Goal: Task Accomplishment & Management: Complete application form

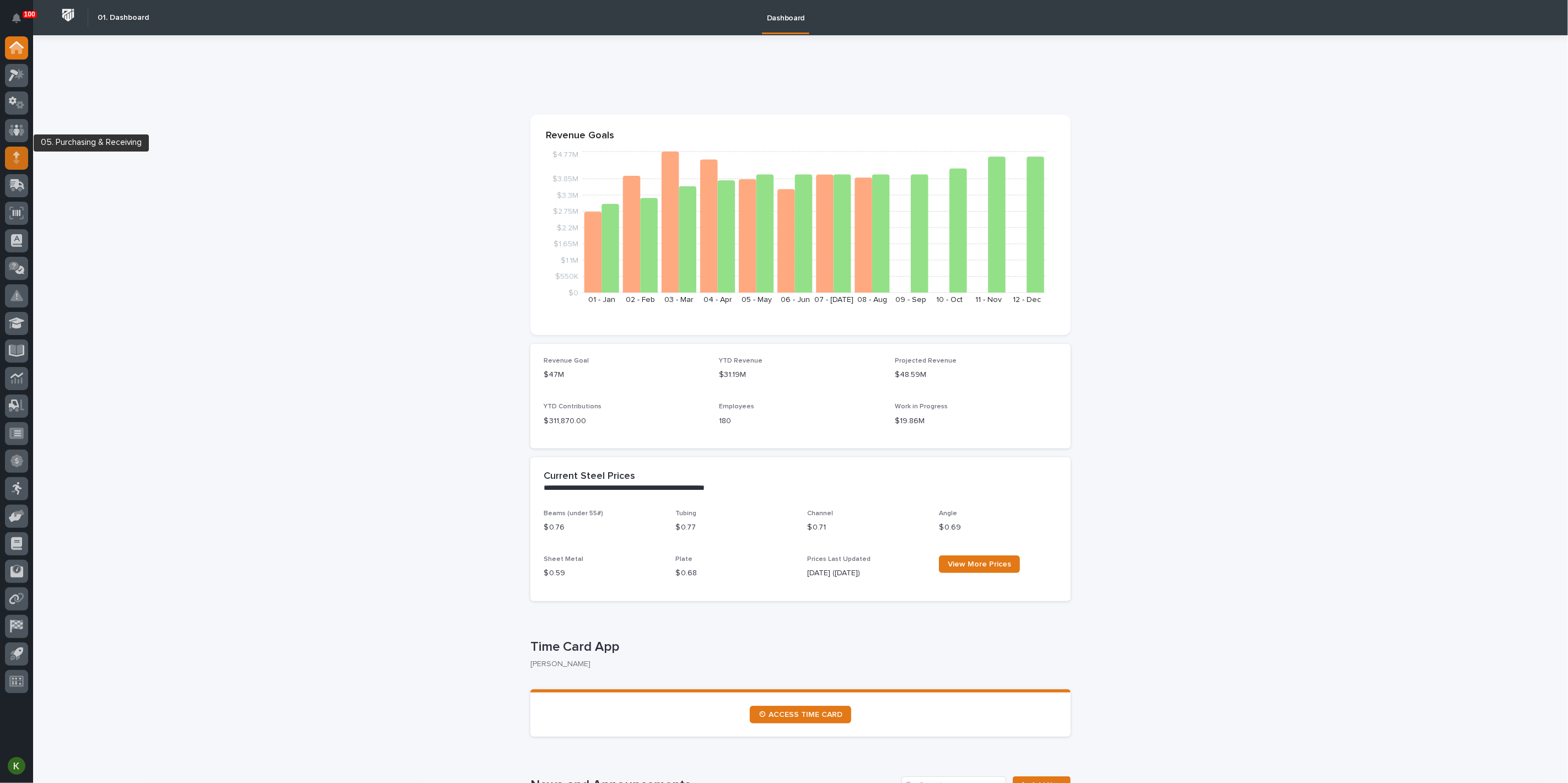
click at [22, 158] on div at bounding box center [17, 158] width 23 height 23
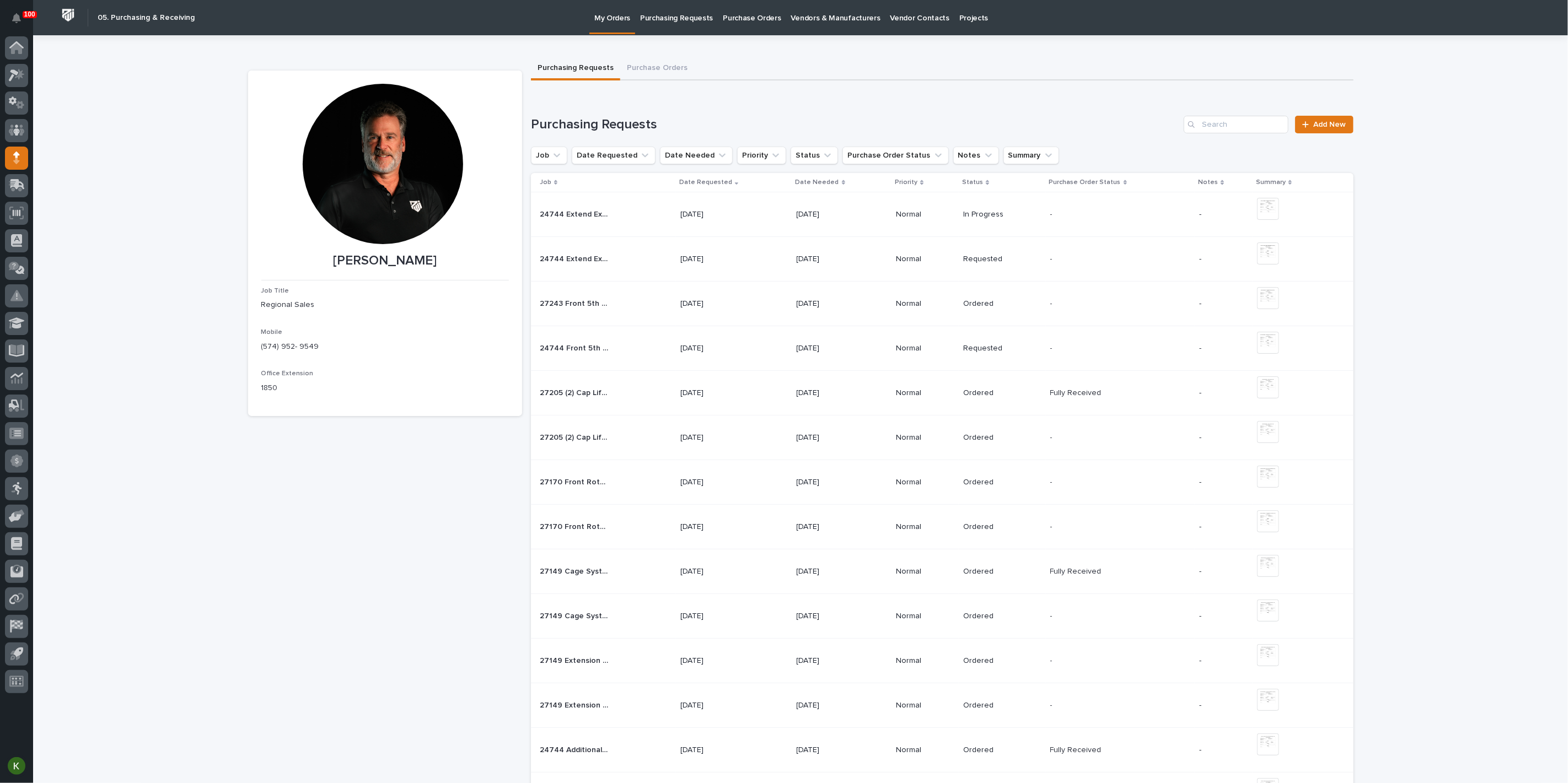
click at [624, 371] on td "24744 Front 5th wheel rotation device - Parts & HW 24744 Front 5th wheel rotati…" at bounding box center [603, 348] width 145 height 44
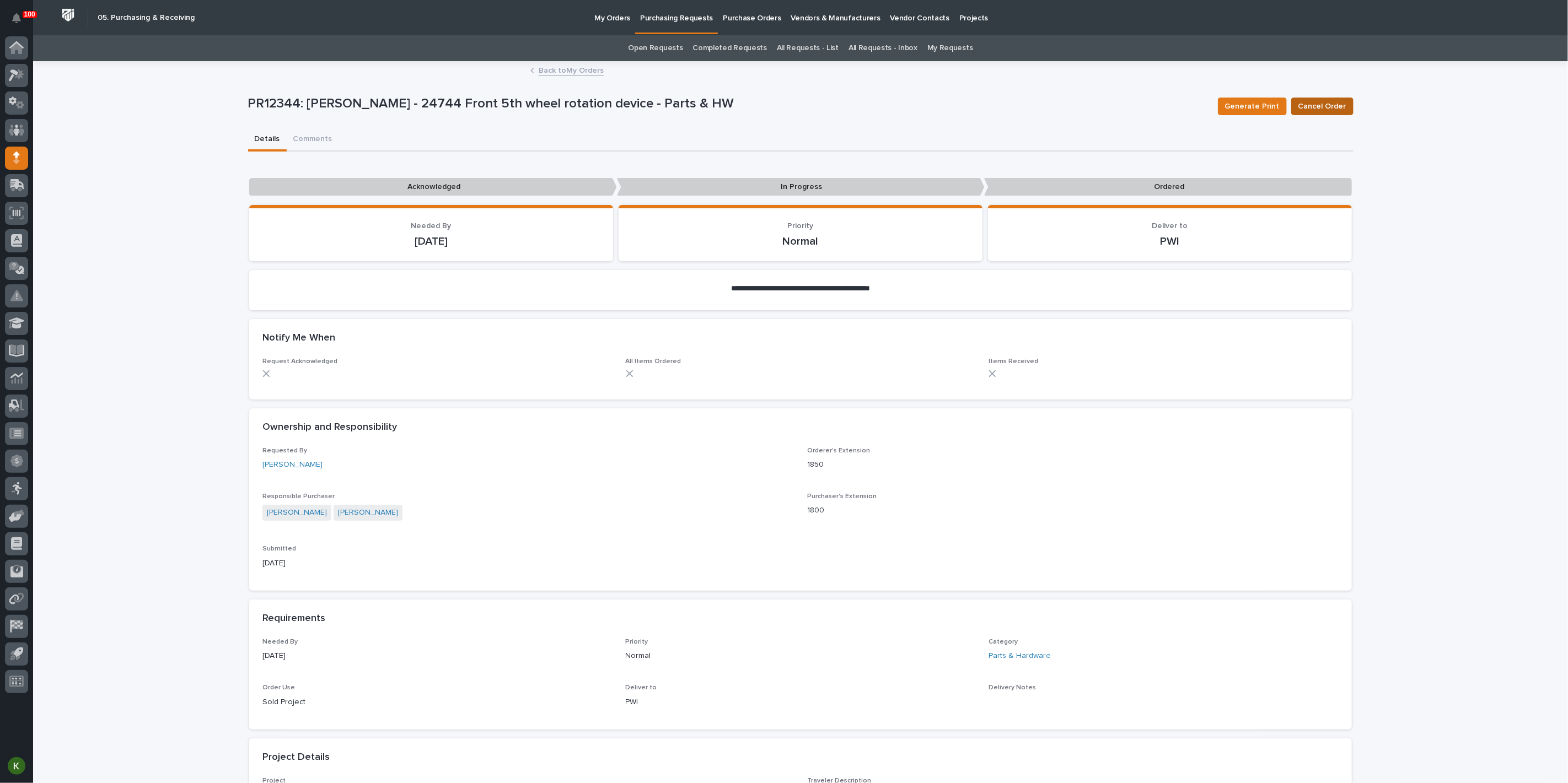
click at [1315, 113] on span "Cancel Order" at bounding box center [1322, 106] width 48 height 14
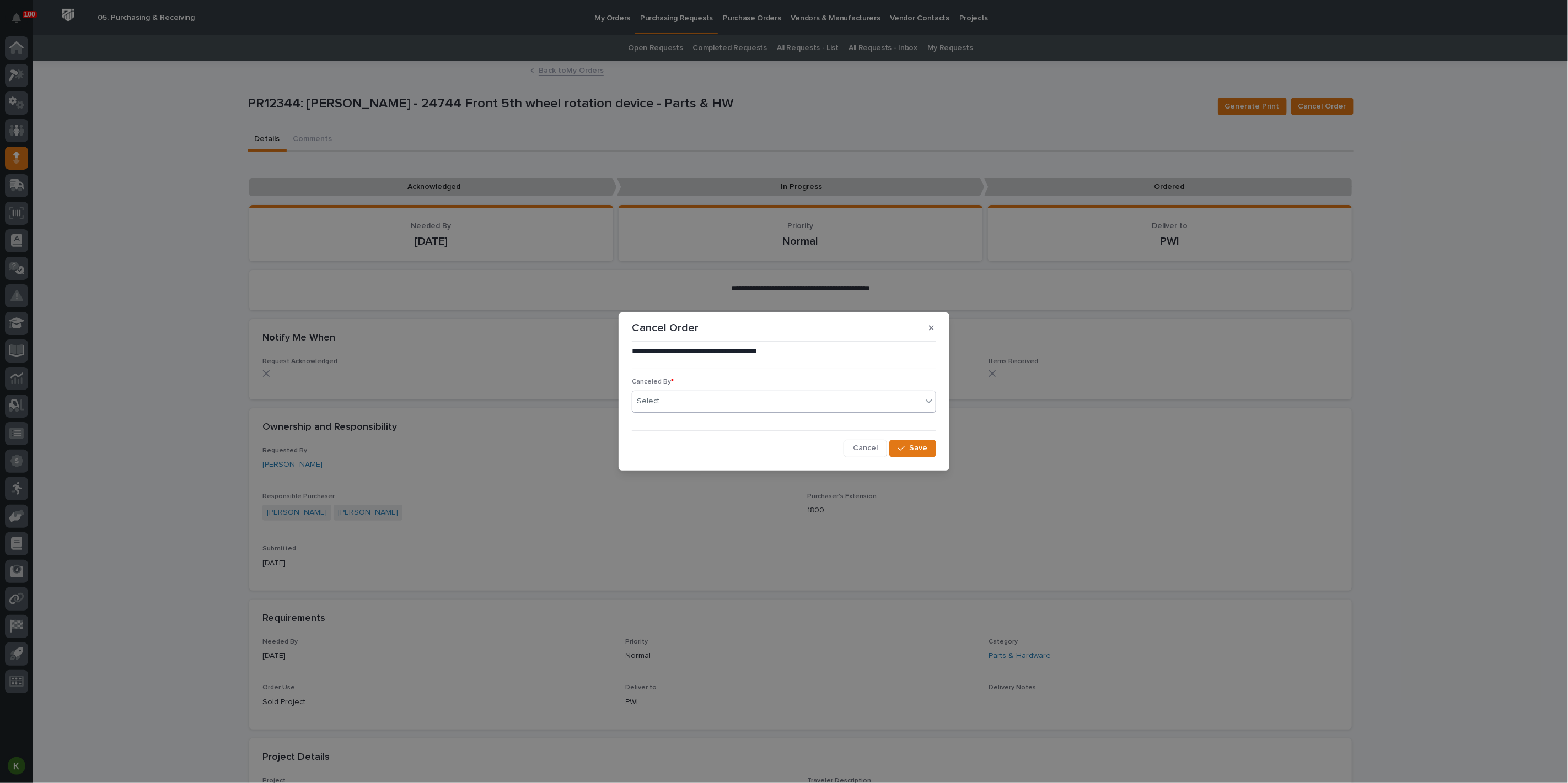
click at [925, 401] on icon at bounding box center [928, 401] width 6 height 4
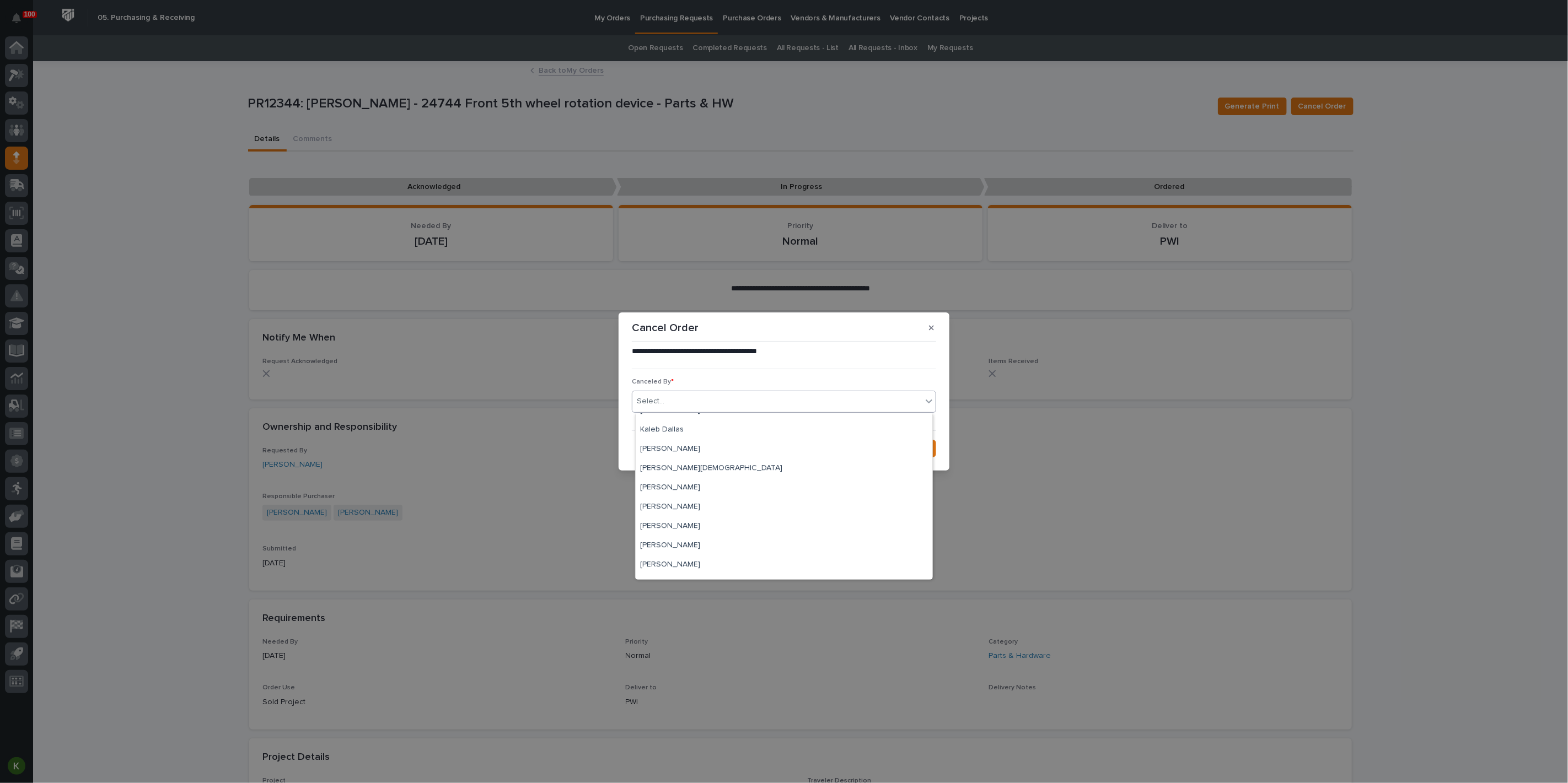
scroll to position [2877, 0]
click at [767, 515] on div "[PERSON_NAME]" at bounding box center [784, 516] width 297 height 19
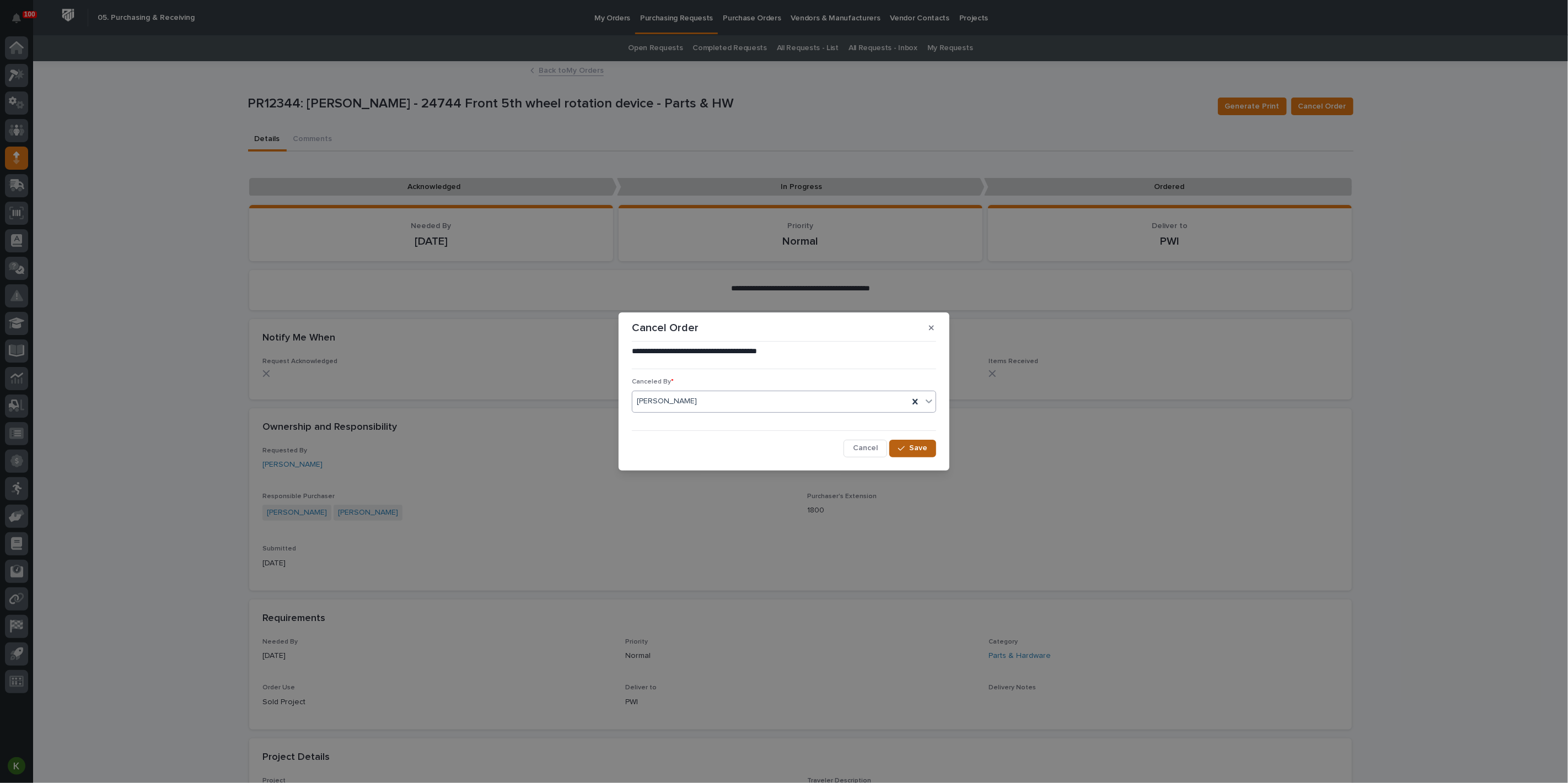
click at [909, 453] on span "Save" at bounding box center [918, 447] width 18 height 10
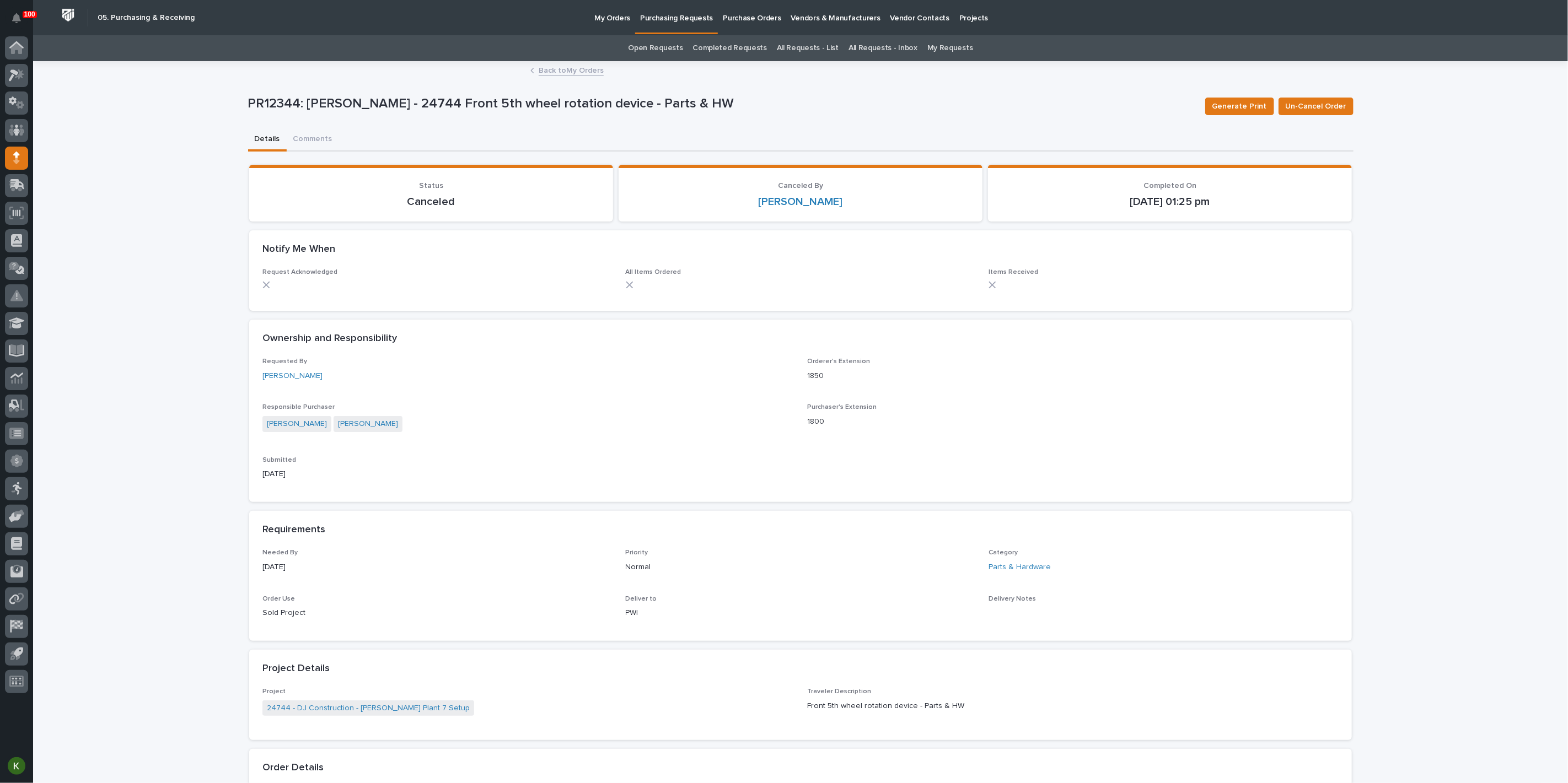
click at [573, 74] on link "Back to My Orders" at bounding box center [571, 70] width 65 height 13
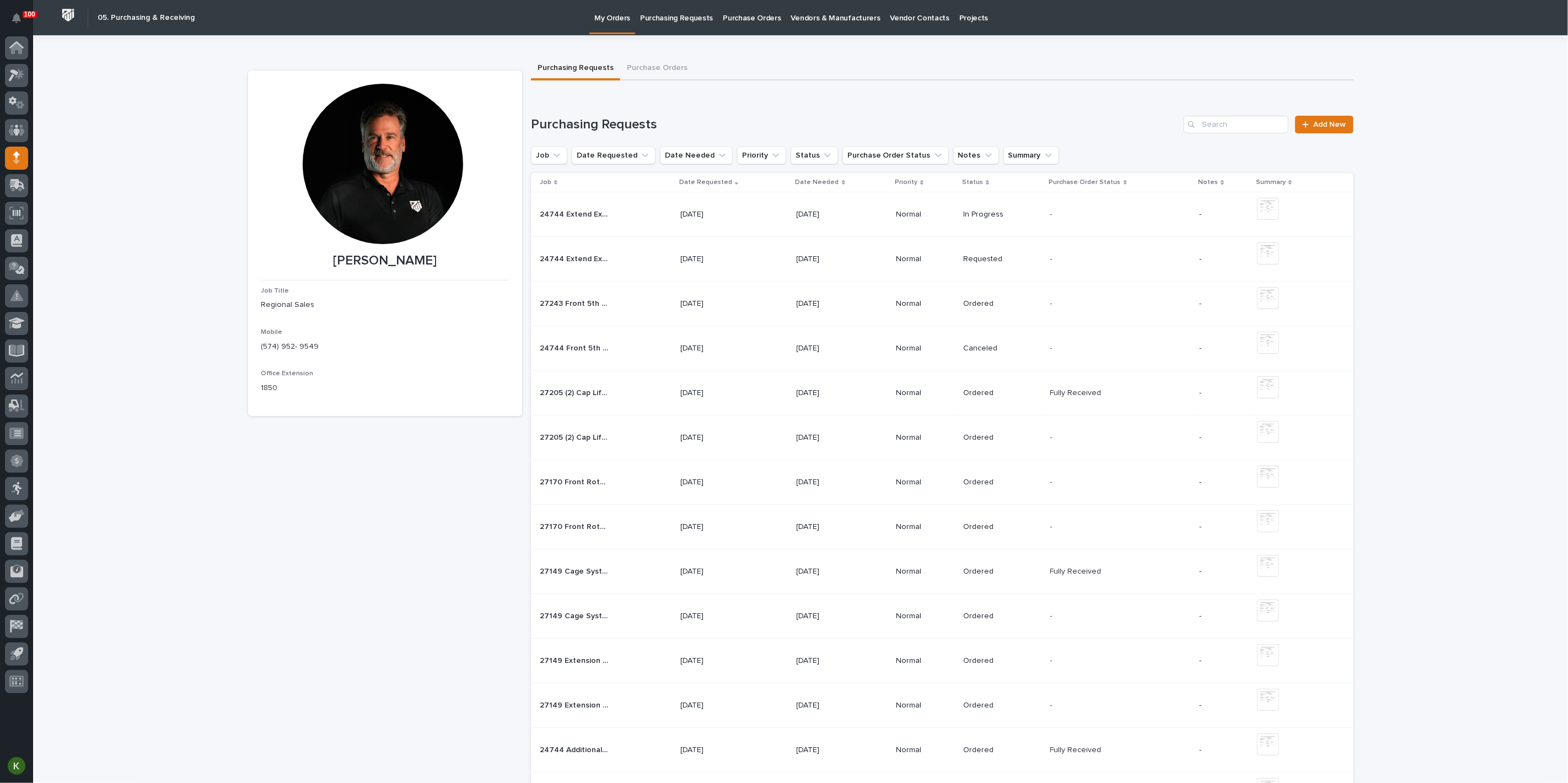
click at [629, 282] on td "24744 Extend Expandable Crosswalks by 2 Sections - Parts & HW 24744 Extend Expa…" at bounding box center [603, 259] width 145 height 44
click at [629, 326] on td "27243 Front 5th Wheel Rotation Device - Steel 27243 Front 5th Wheel Rotation De…" at bounding box center [603, 304] width 145 height 44
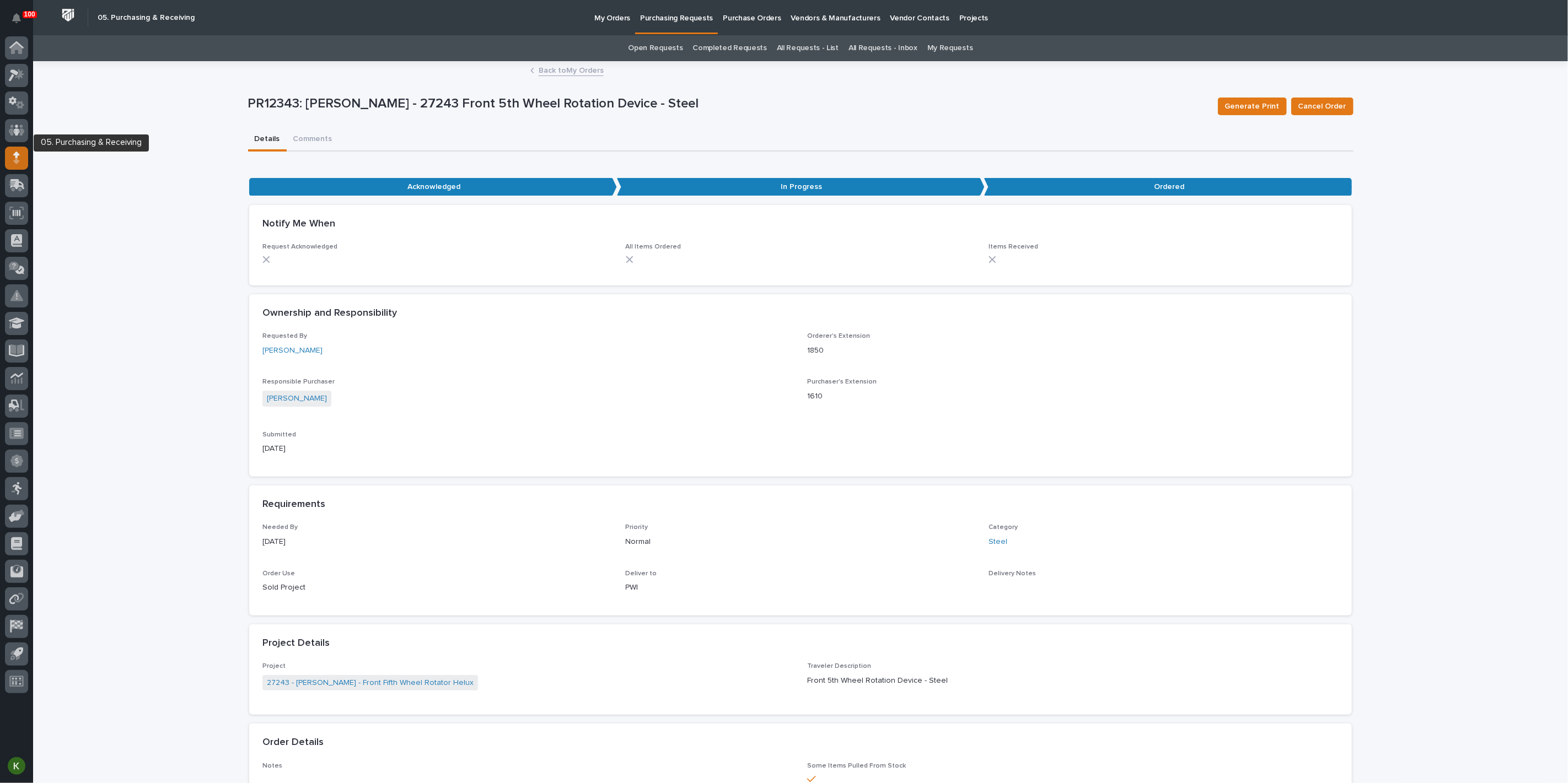
click at [17, 157] on icon at bounding box center [17, 154] width 6 height 6
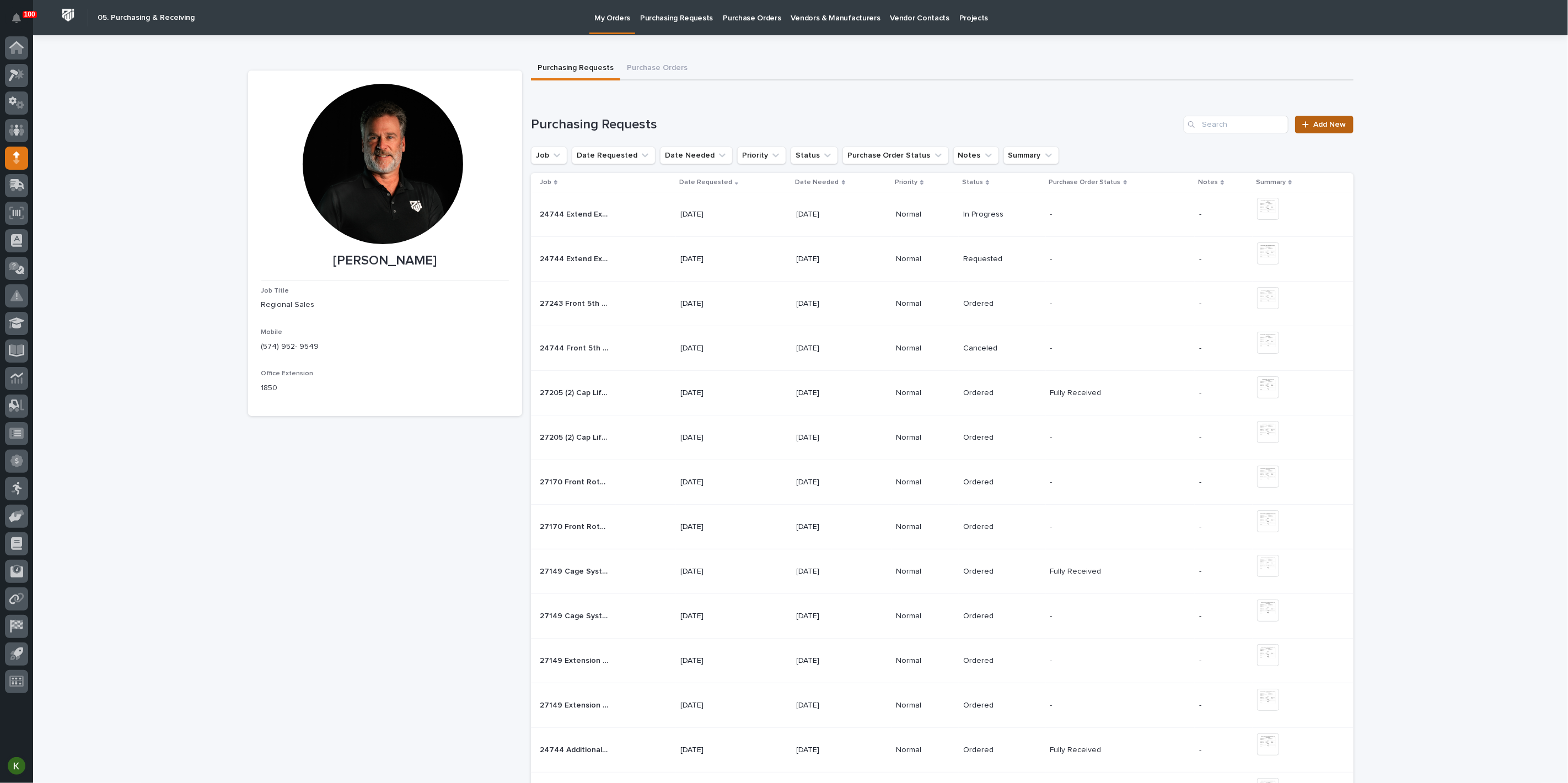
click at [1326, 128] on span "Add New" at bounding box center [1329, 124] width 32 height 8
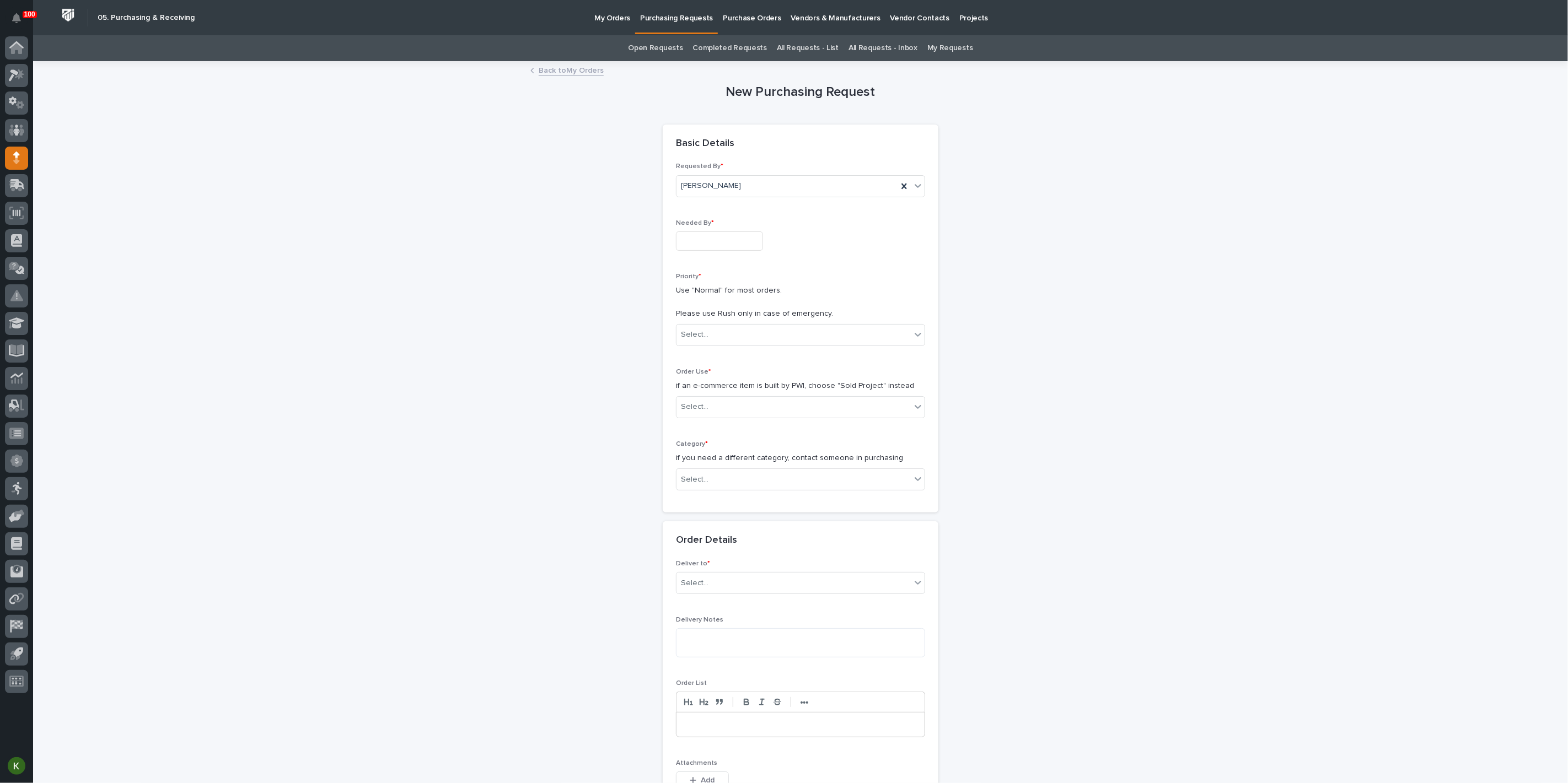
drag, startPoint x: 705, startPoint y: 280, endPoint x: 701, endPoint y: 276, distance: 5.7
click at [705, 251] on input "text" at bounding box center [719, 241] width 87 height 19
click at [747, 197] on div "25" at bounding box center [754, 204] width 15 height 15
type input "**********"
click at [710, 340] on input "text" at bounding box center [710, 334] width 1 height 10
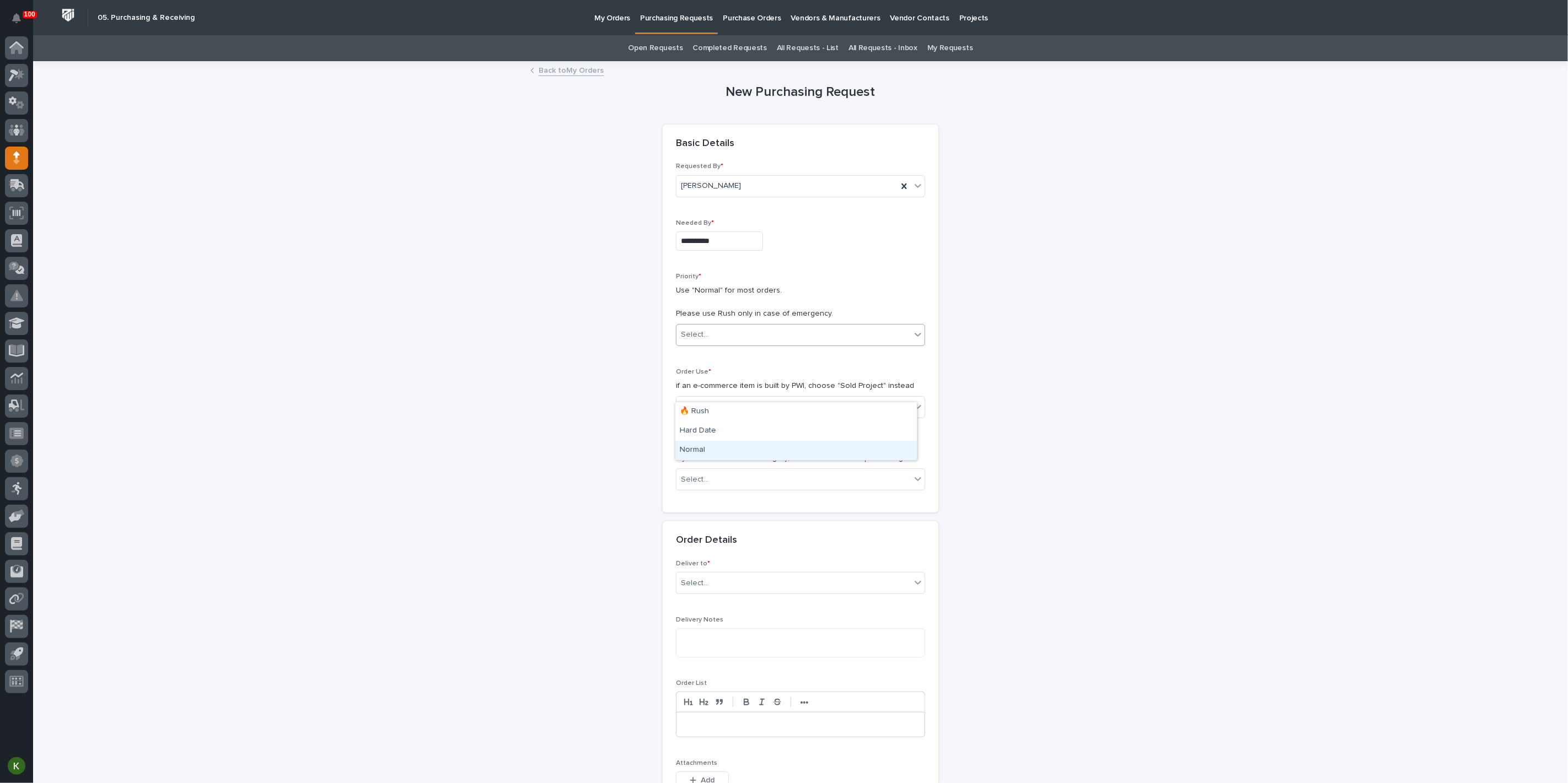
click at [709, 448] on div "Normal" at bounding box center [796, 450] width 241 height 19
click at [709, 412] on div "Select..." at bounding box center [694, 407] width 28 height 12
click at [709, 513] on div "Sold Project" at bounding box center [796, 510] width 241 height 19
click at [709, 485] on div "Select..." at bounding box center [694, 479] width 28 height 12
click at [732, 704] on div "Parts & Hardware" at bounding box center [796, 706] width 241 height 19
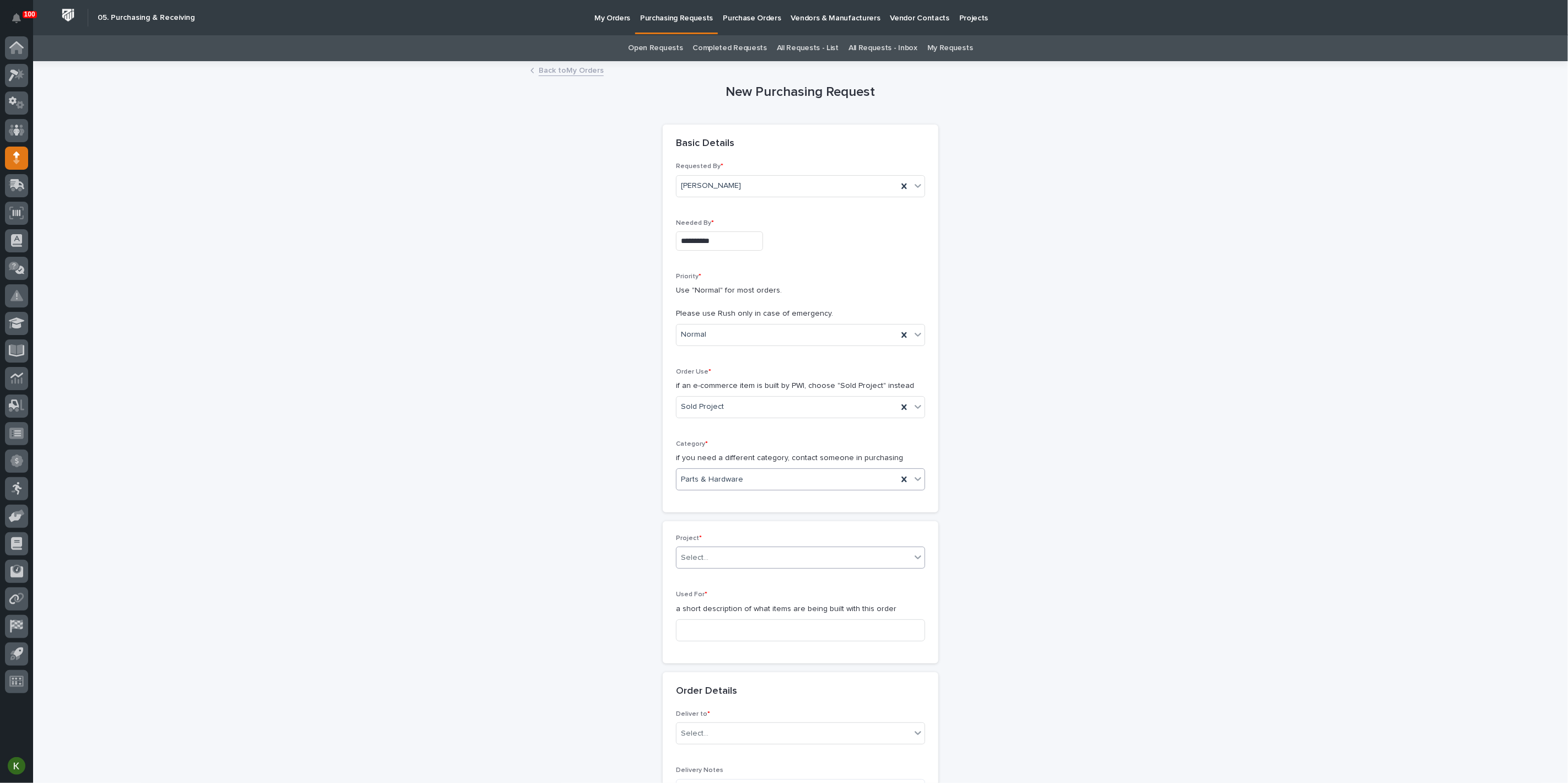
click at [720, 567] on div "Select..." at bounding box center [793, 558] width 234 height 18
type input "*****"
drag, startPoint x: 748, startPoint y: 701, endPoint x: 762, endPoint y: 686, distance: 20.5
click at [749, 701] on div "27243 - [PERSON_NAME] - Front Fifth Wheel Rotator Helux" at bounding box center [796, 702] width 241 height 19
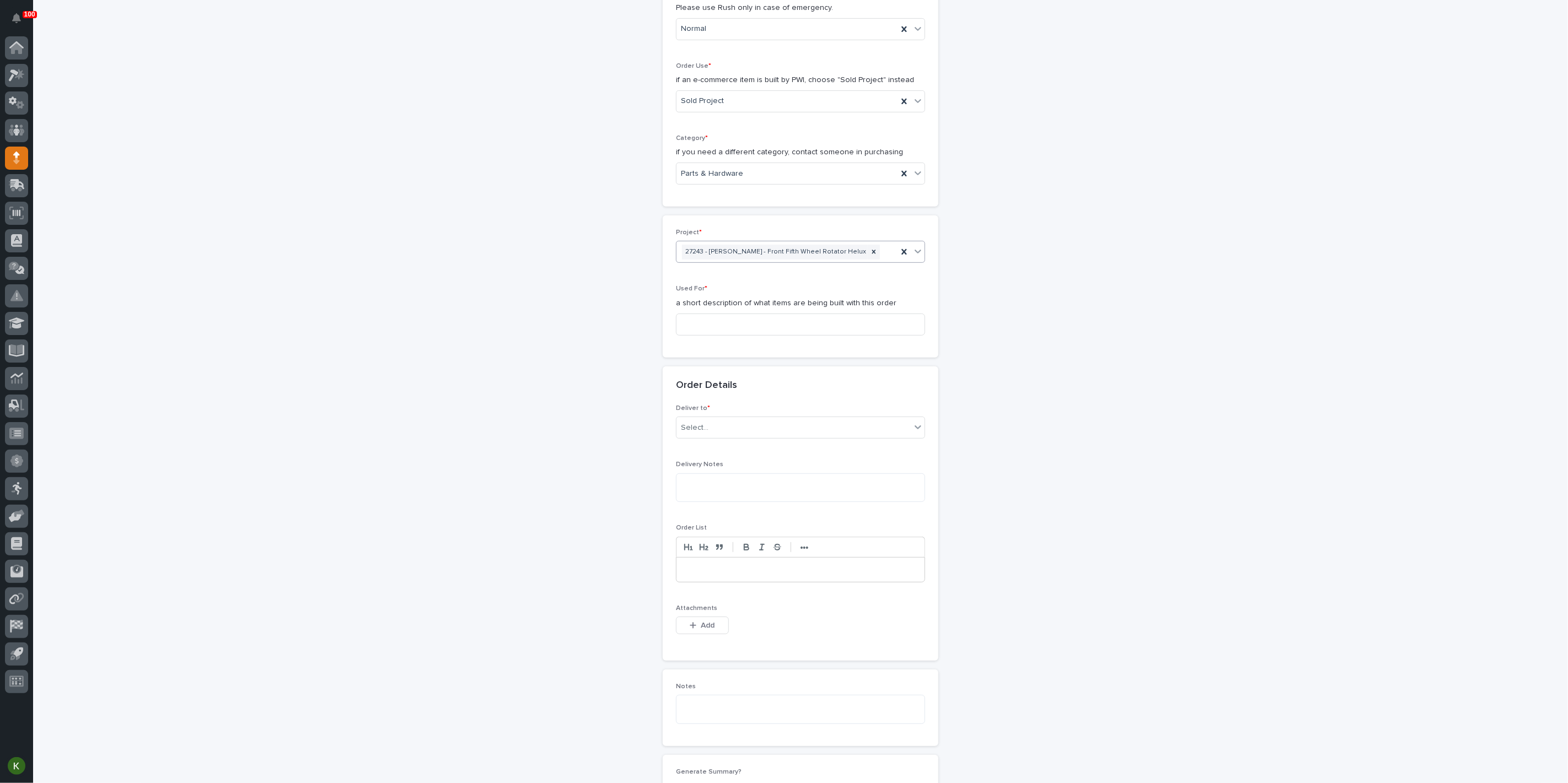
scroll to position [316, 0]
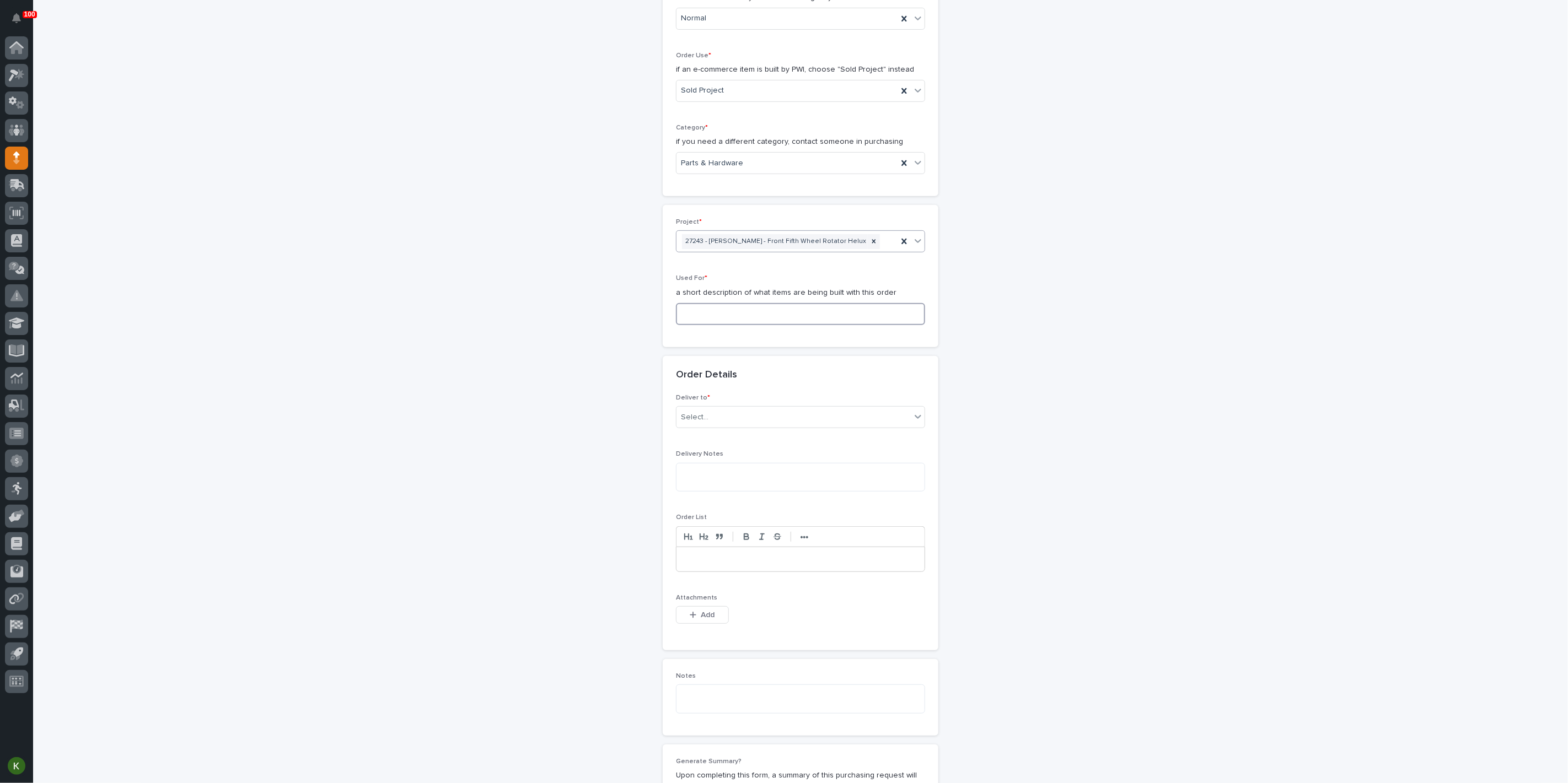
click at [713, 325] on input at bounding box center [800, 314] width 249 height 22
type input "5th Wheel Front Rotator Helux - Parts & HW"
click at [716, 427] on div "Select..." at bounding box center [793, 418] width 234 height 18
click at [712, 632] on div "PWI" at bounding box center [796, 633] width 241 height 19
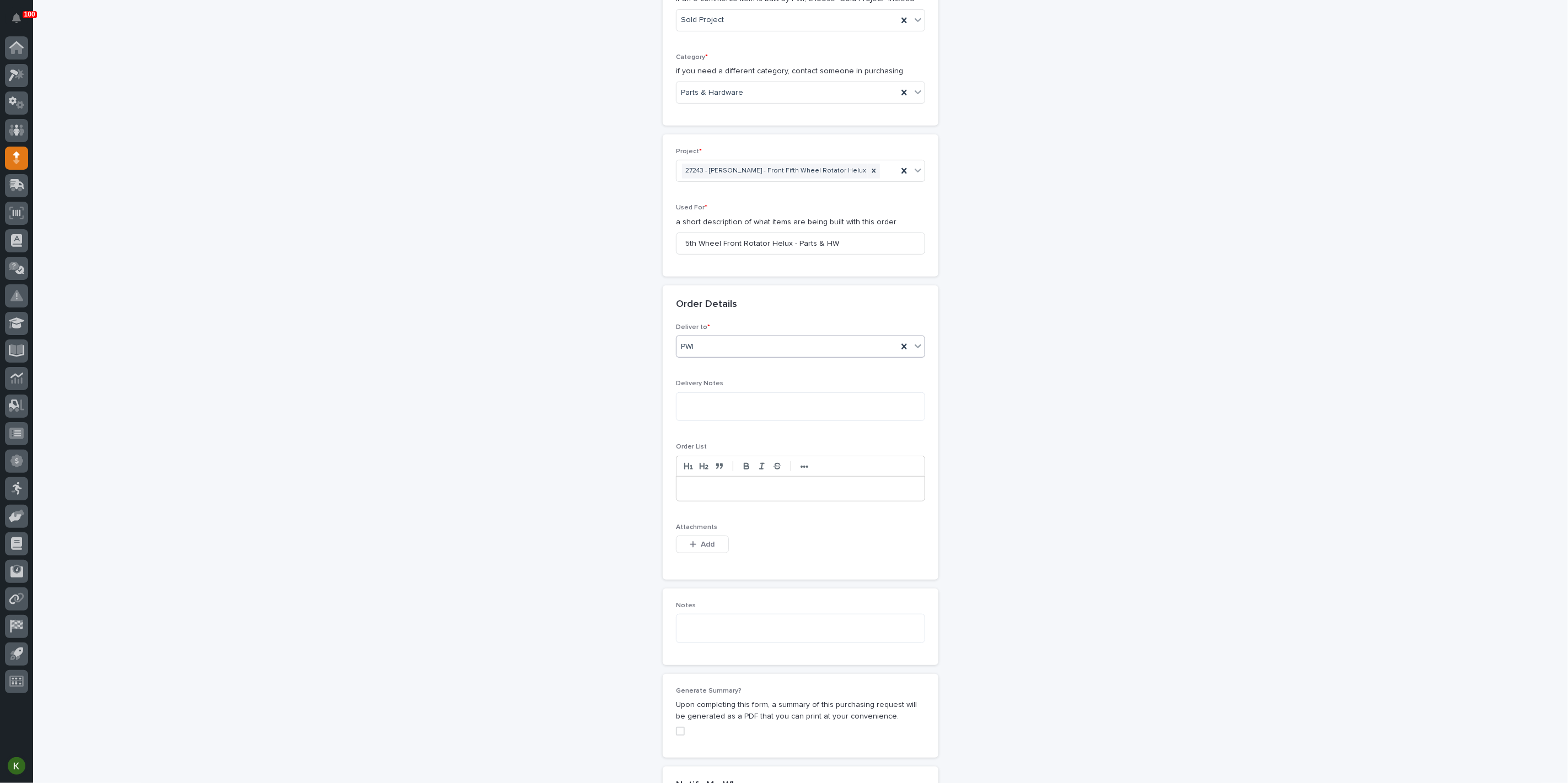
scroll to position [561, 0]
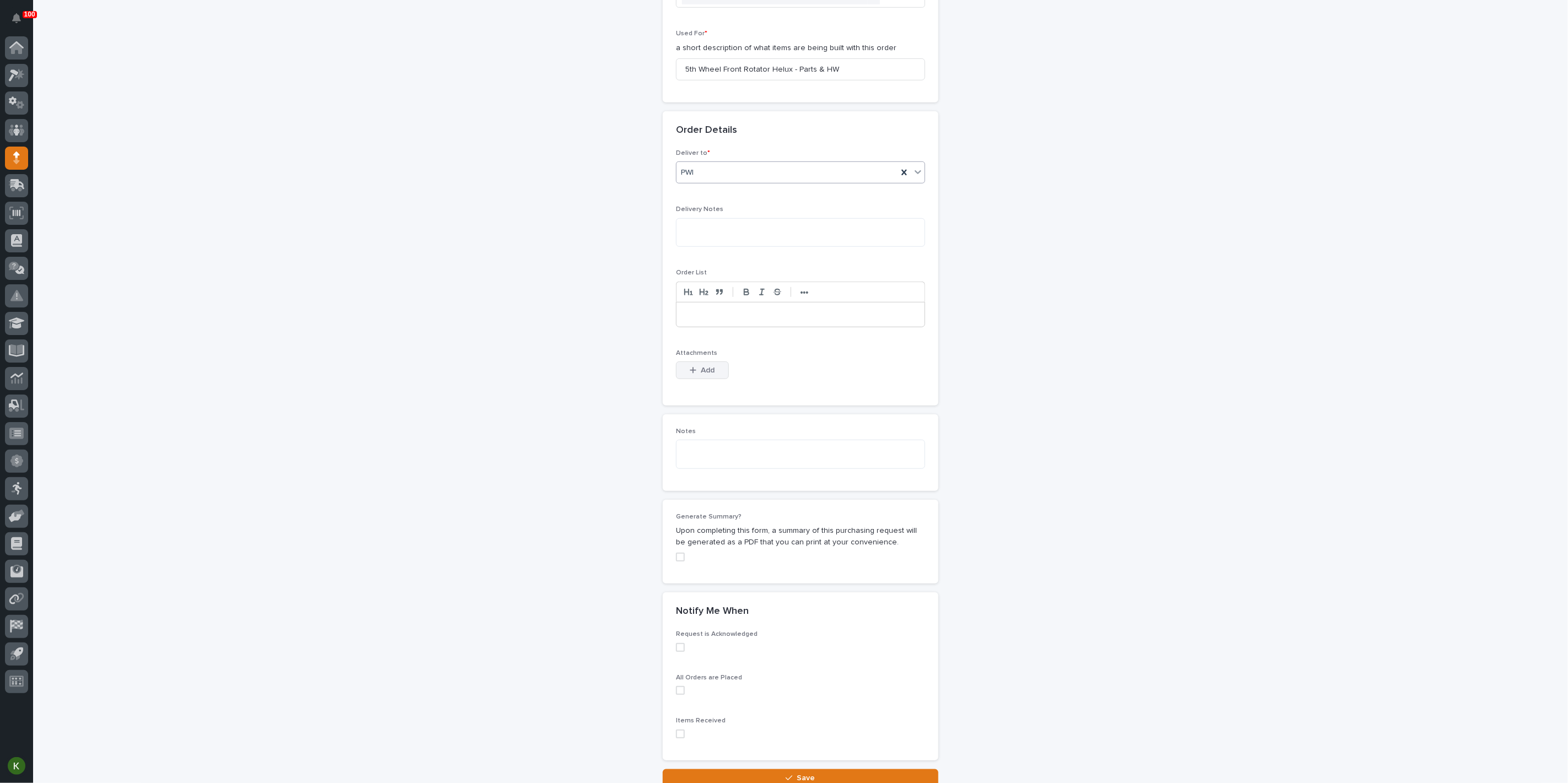
click at [718, 379] on button "Add" at bounding box center [702, 370] width 53 height 17
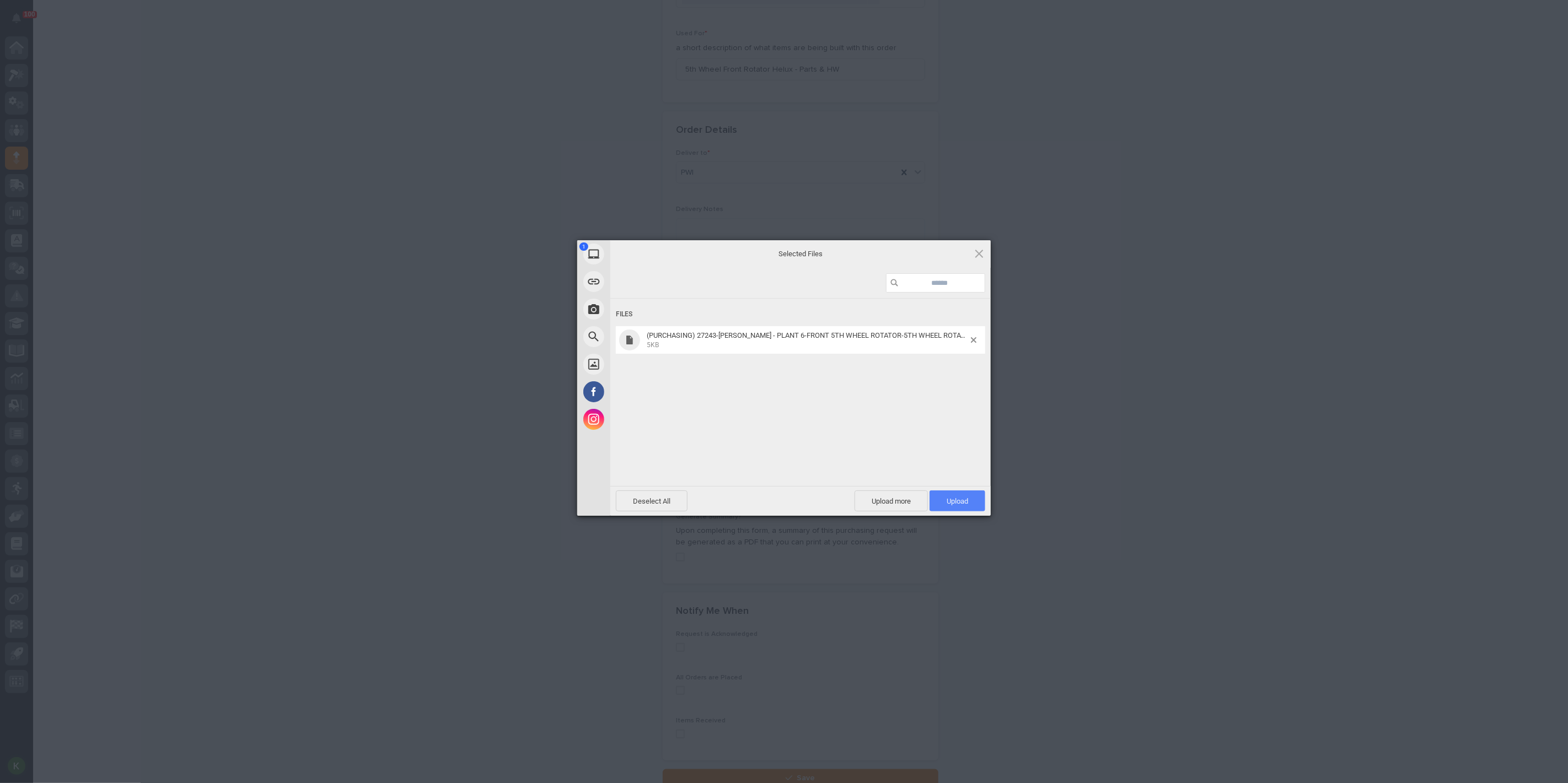
click at [943, 498] on span "Upload 1" at bounding box center [957, 501] width 55 height 21
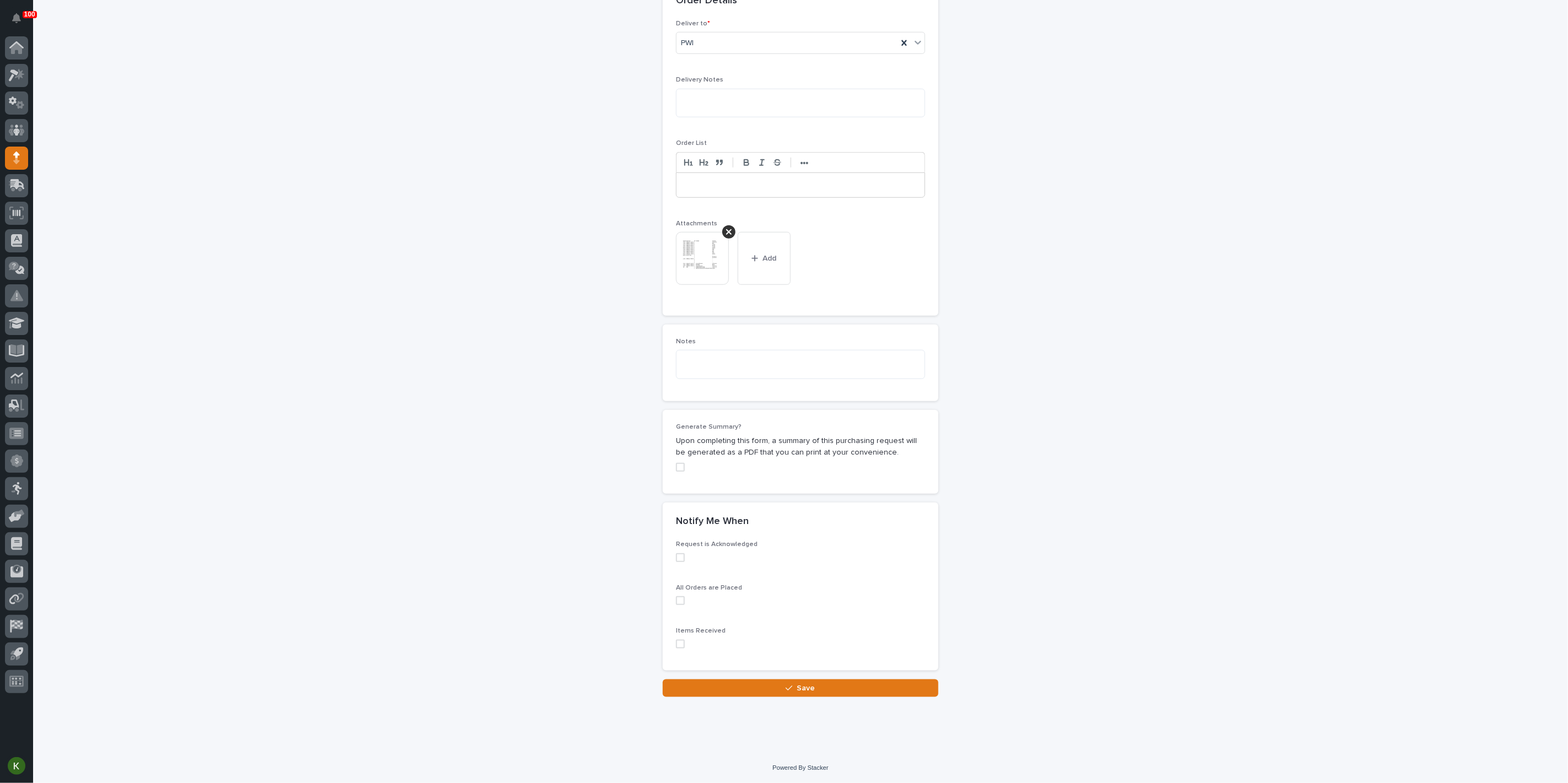
scroll to position [1021, 0]
click at [769, 686] on button "Save" at bounding box center [800, 688] width 275 height 17
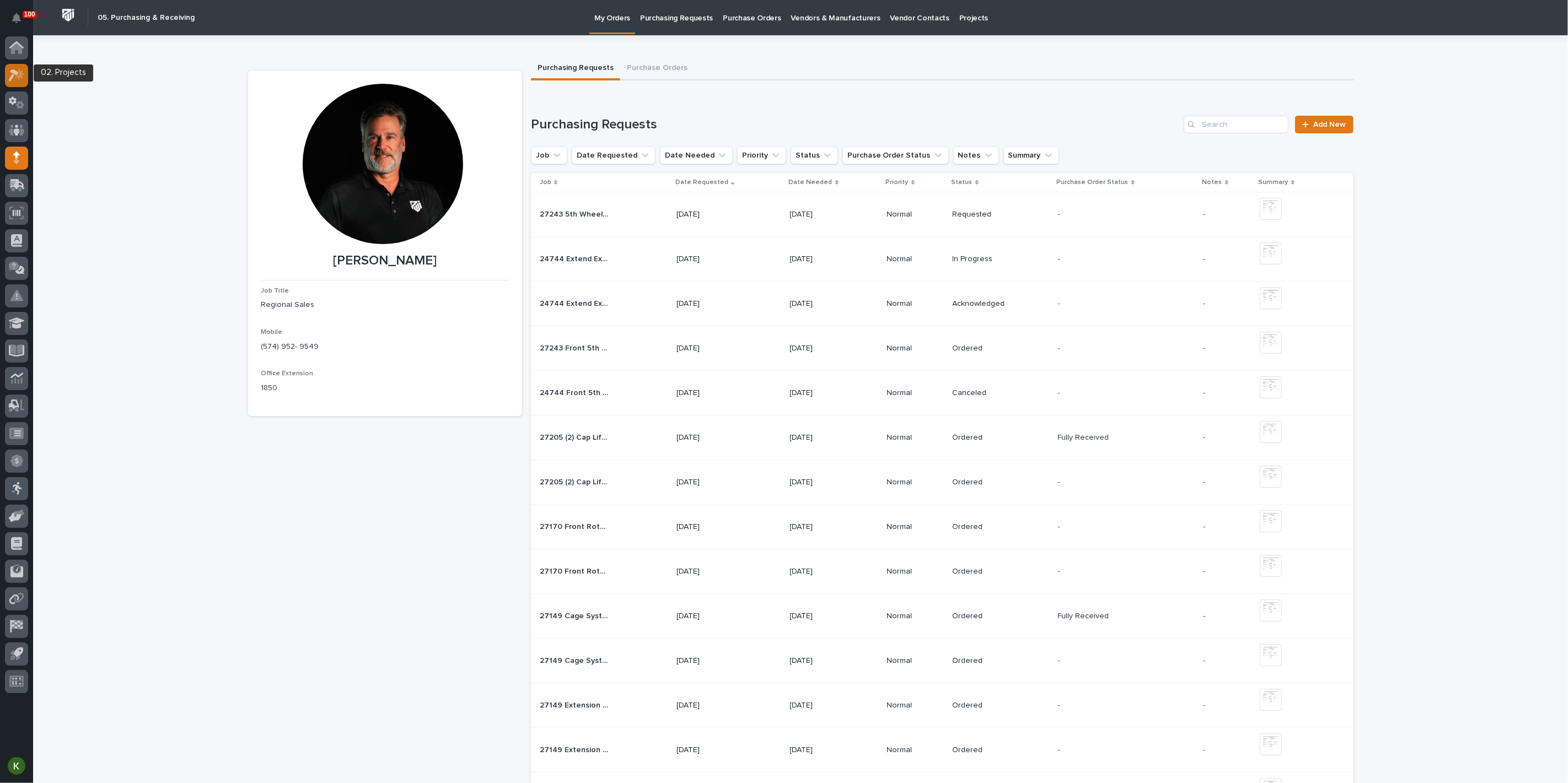
click at [19, 77] on icon at bounding box center [19, 73] width 10 height 11
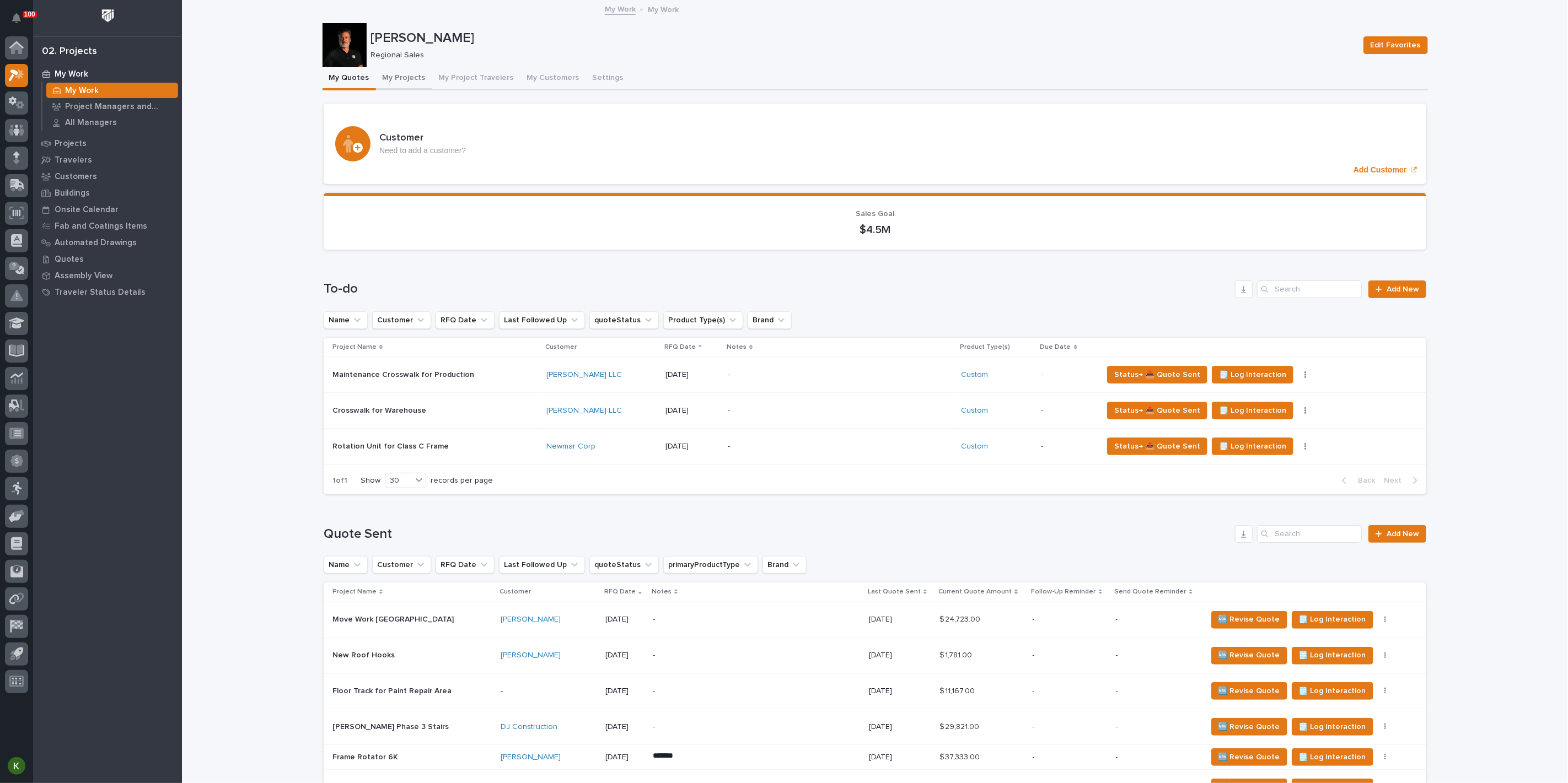
click at [417, 84] on button "My Projects" at bounding box center [404, 79] width 56 height 23
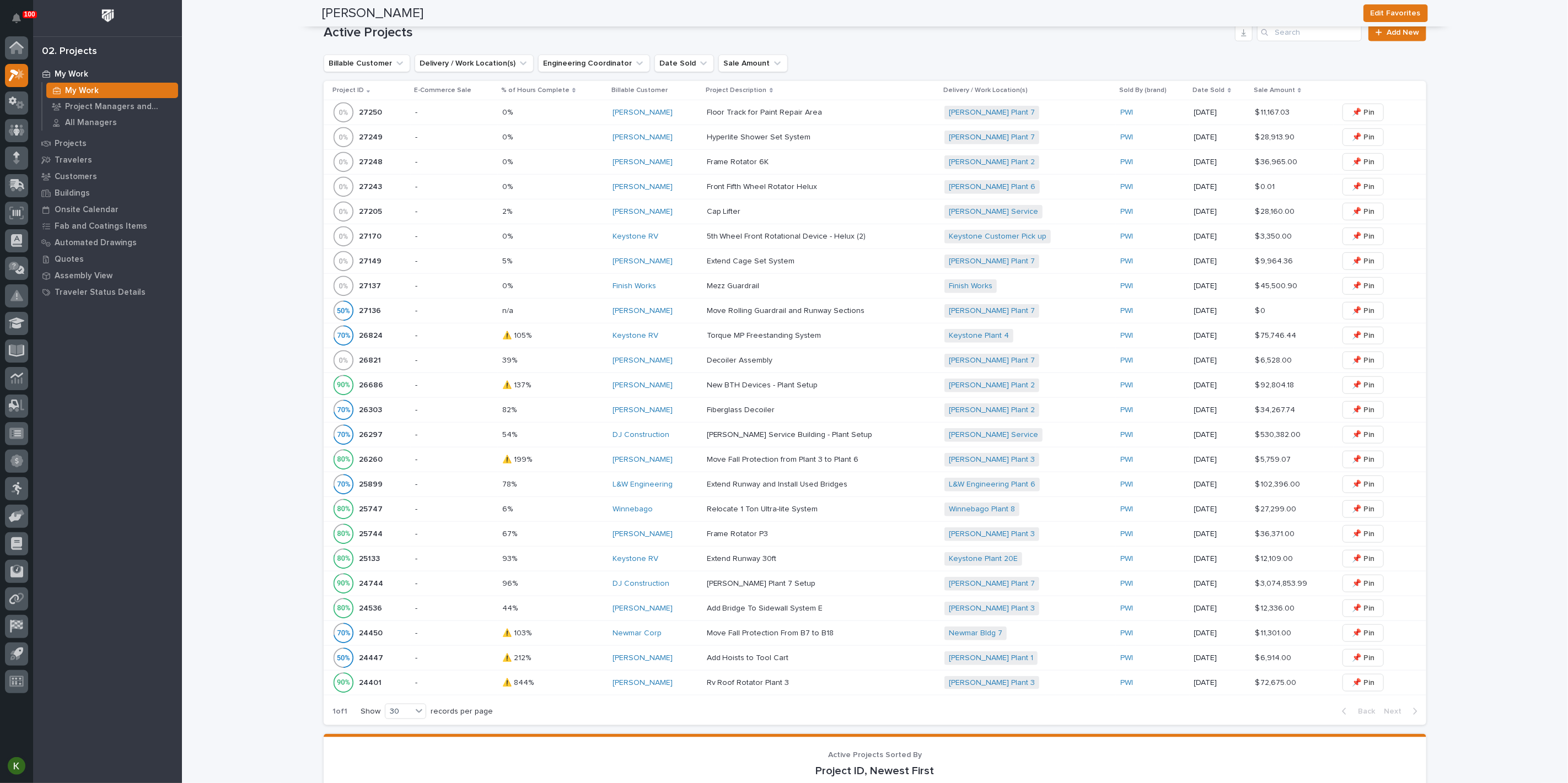
scroll to position [1407, 0]
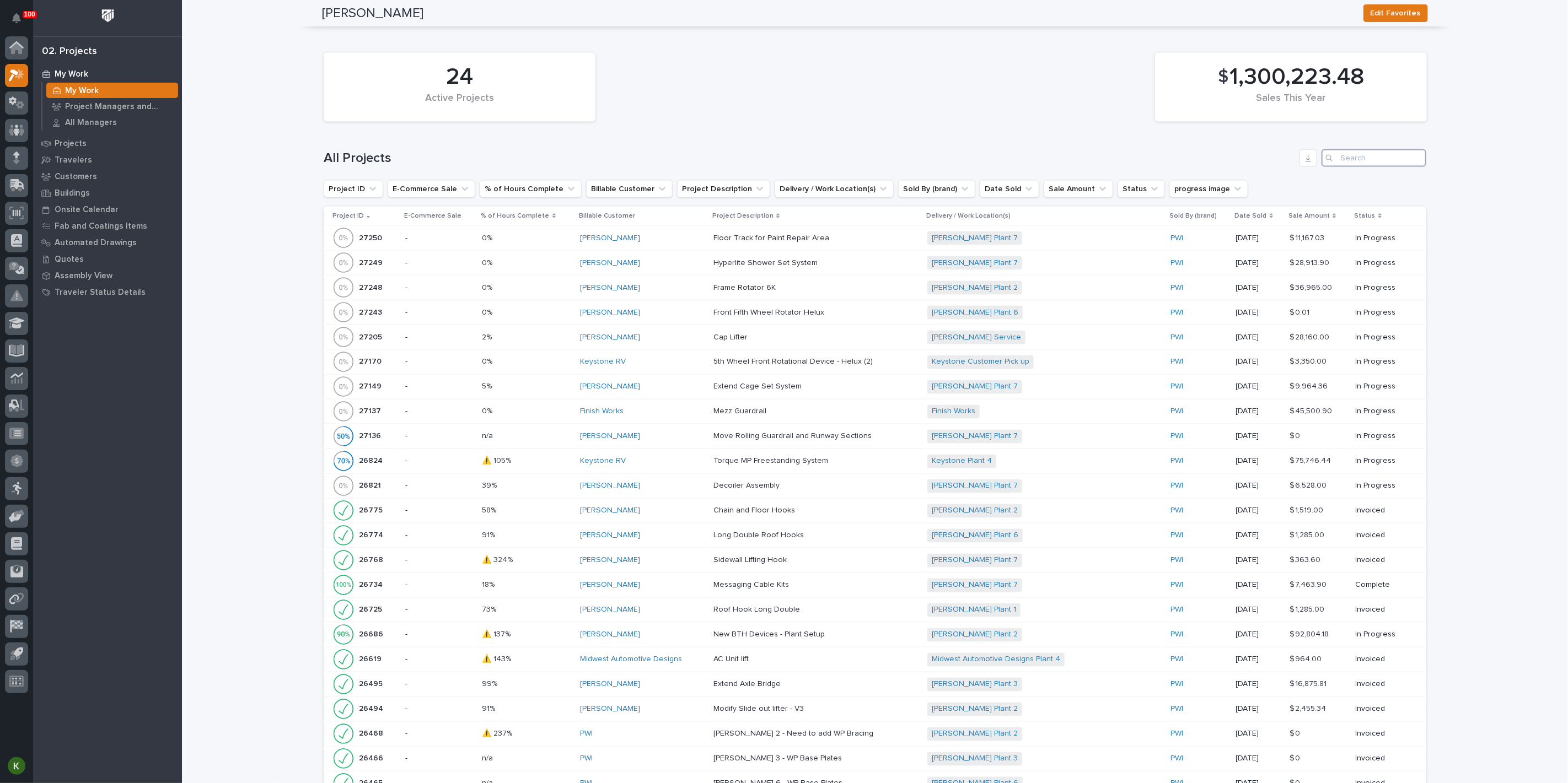
click at [1359, 167] on input "Search" at bounding box center [1373, 158] width 104 height 17
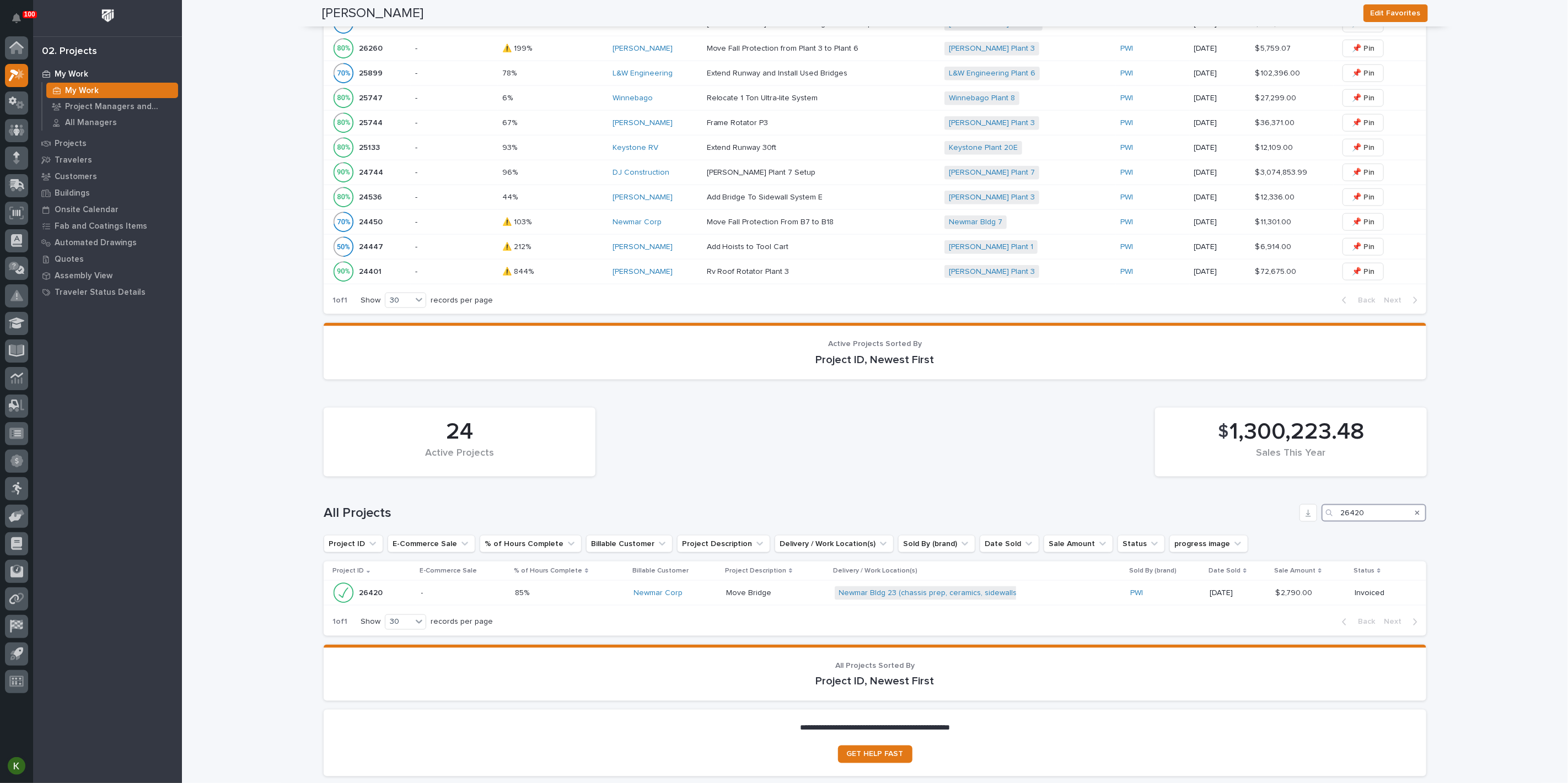
scroll to position [1469, 0]
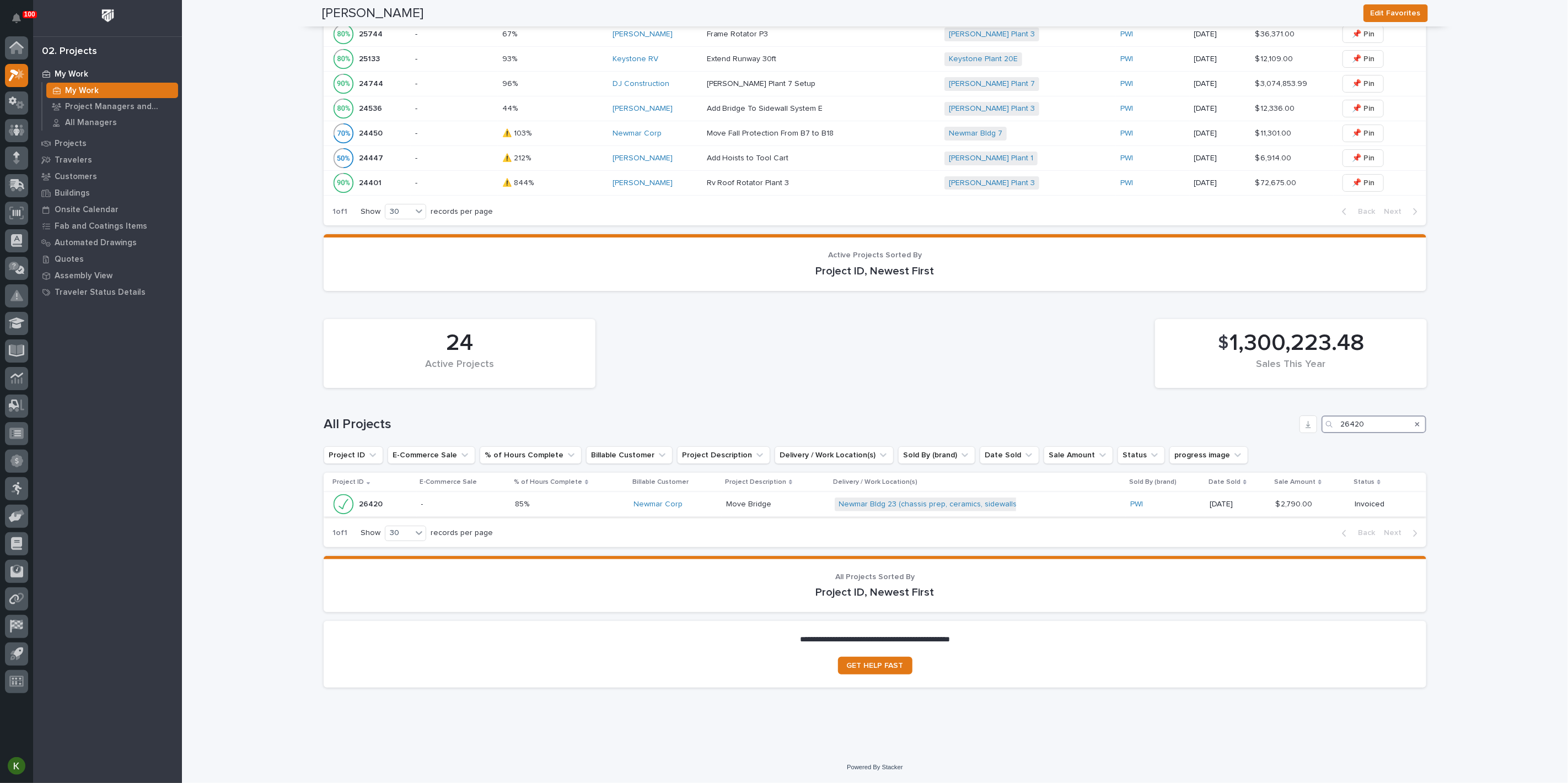
type input "26420"
click at [587, 499] on p at bounding box center [570, 504] width 110 height 10
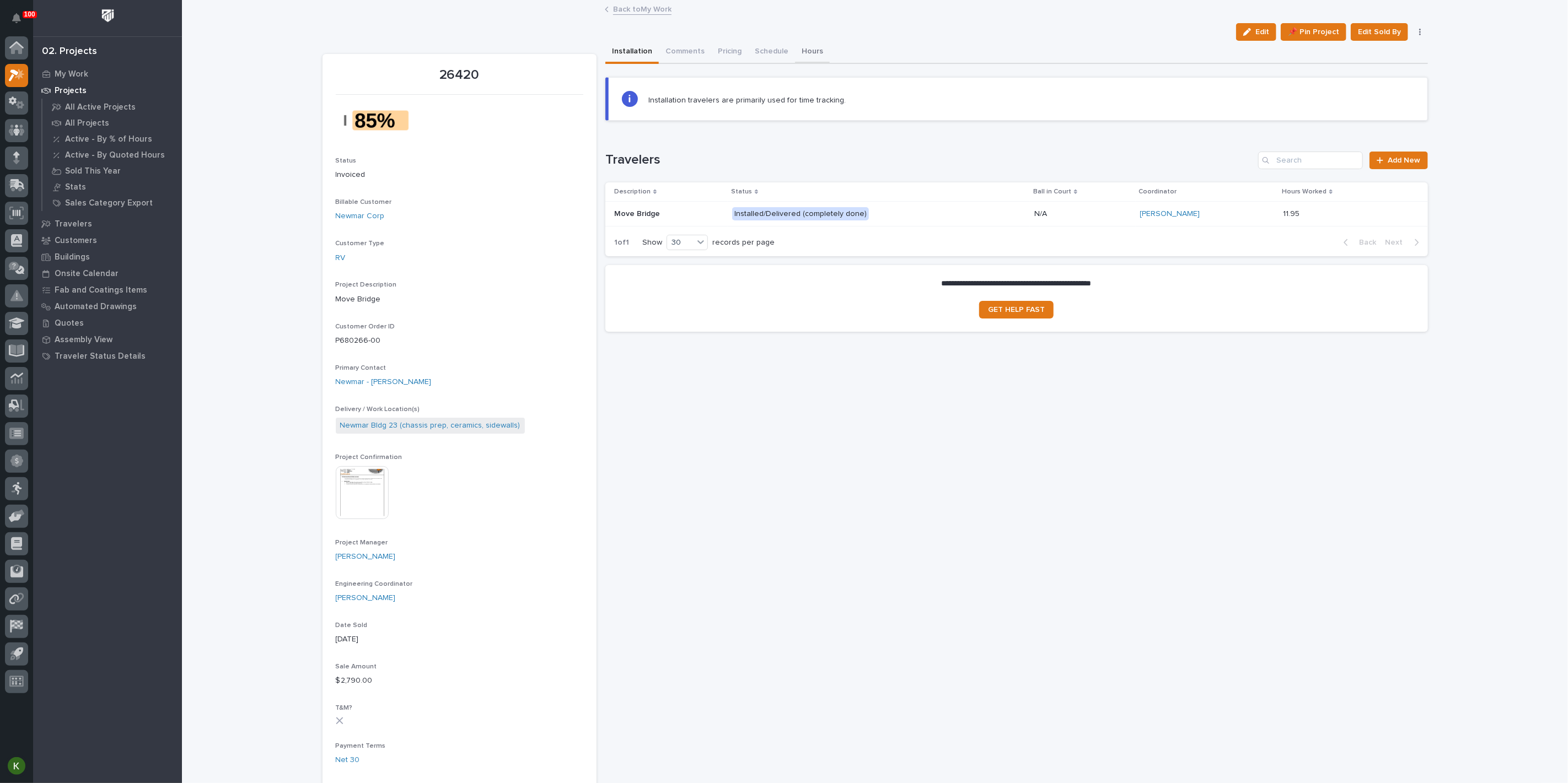
click at [830, 63] on button "Hours" at bounding box center [812, 52] width 35 height 23
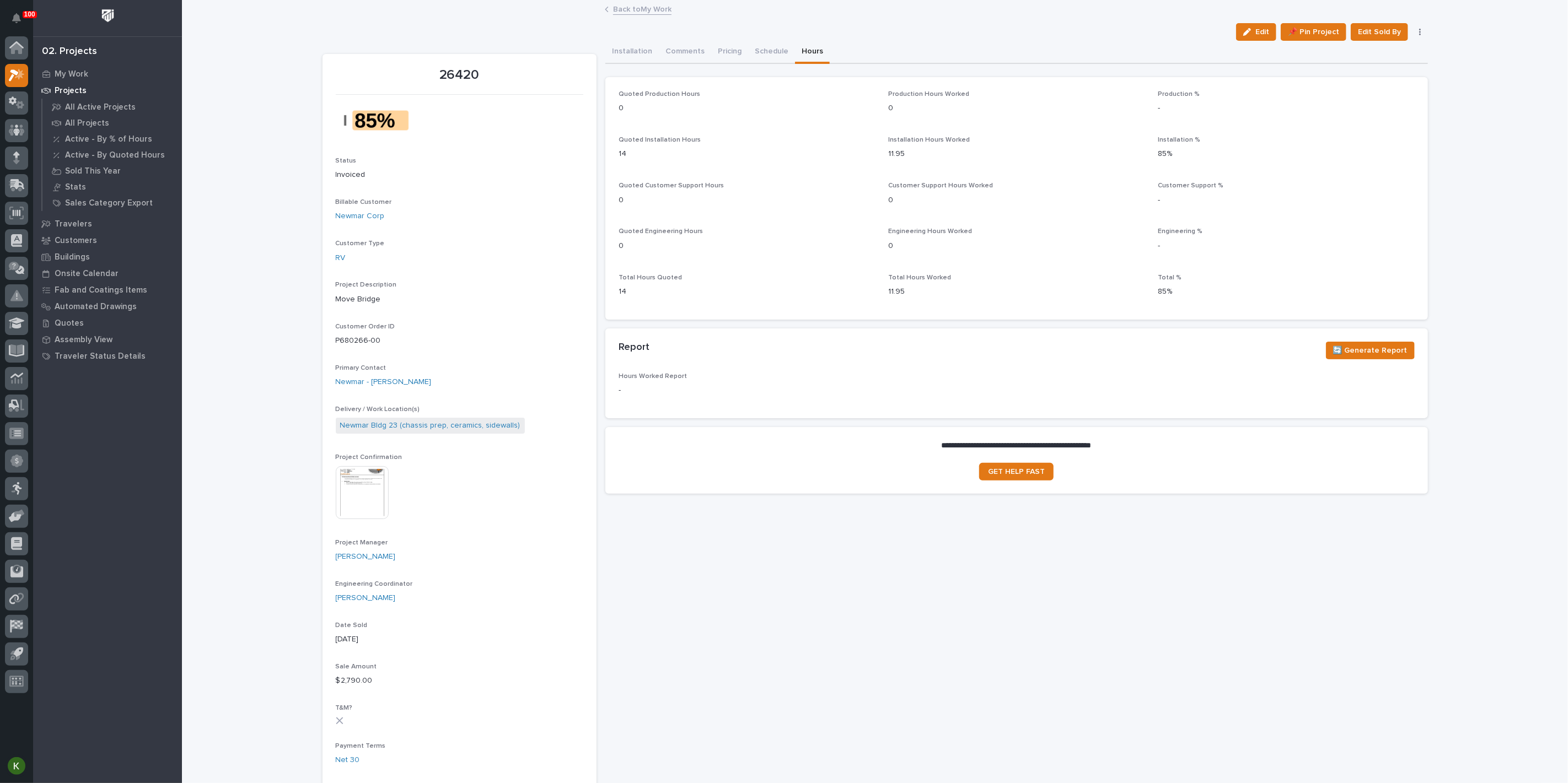
click at [631, 8] on link "Back to My Work" at bounding box center [642, 8] width 59 height 13
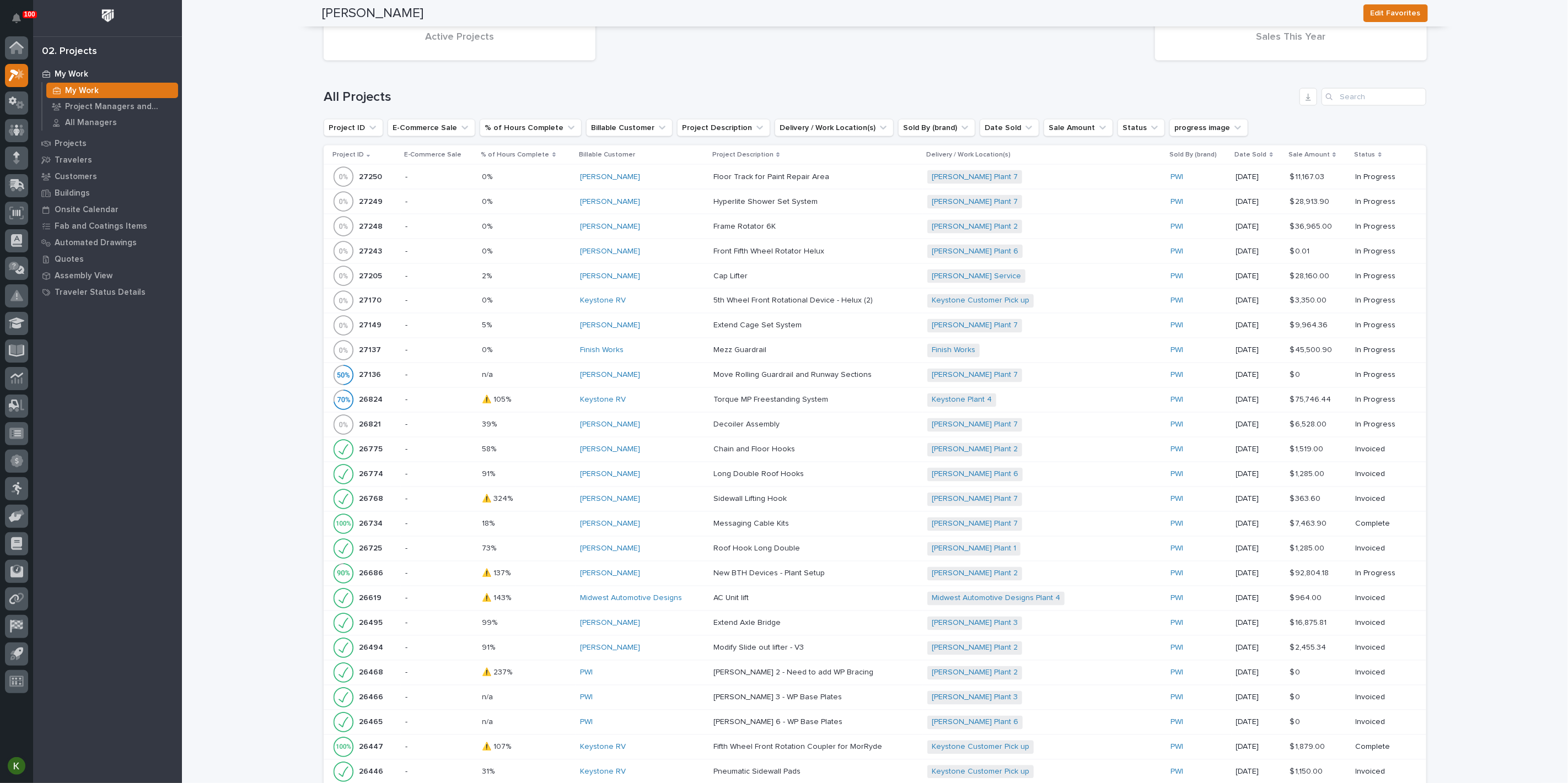
scroll to position [1591, 0]
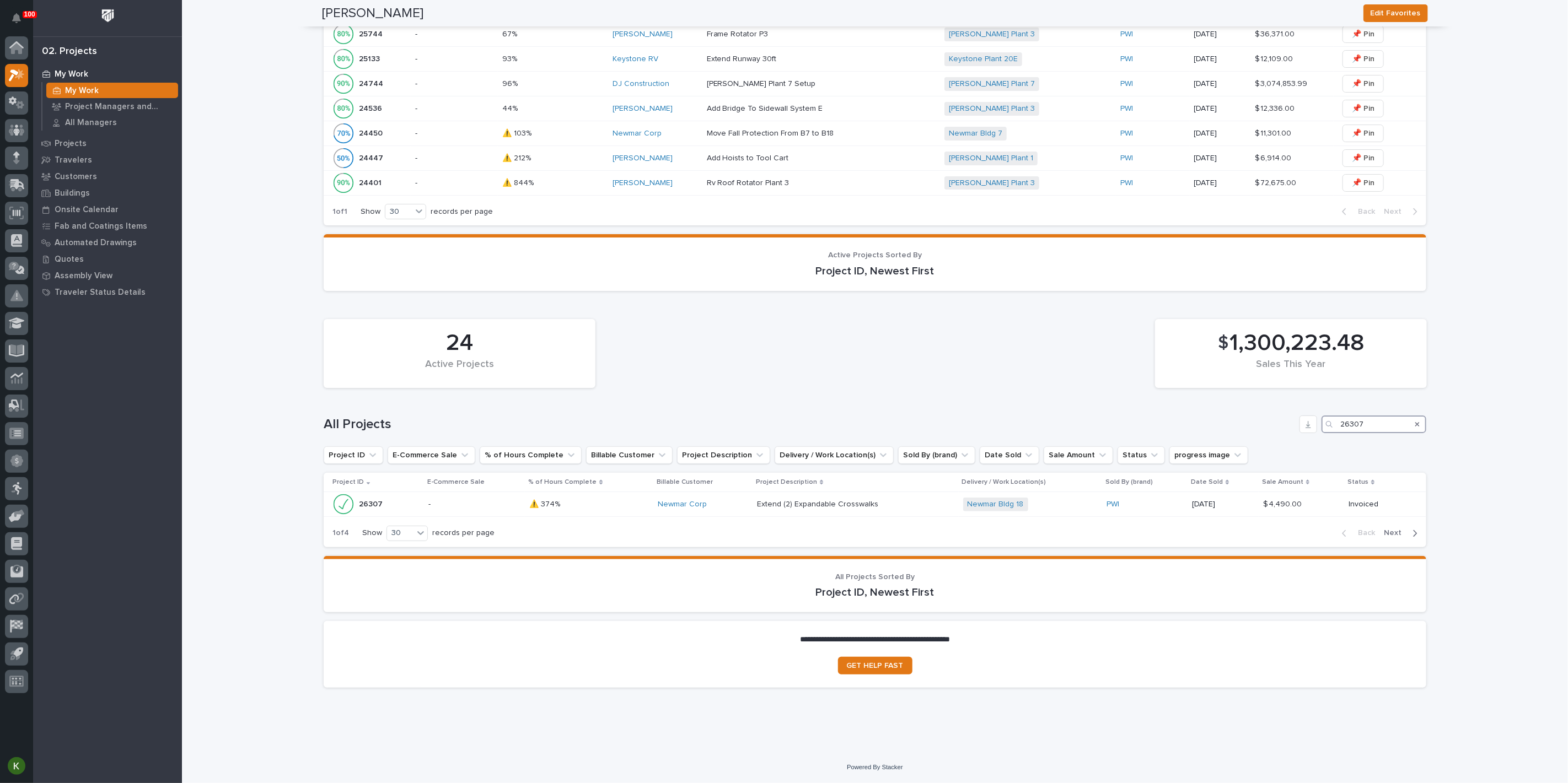
scroll to position [1469, 0]
type input "26307"
click at [618, 496] on div "⚠️ 374% ⚠️ 374%" at bounding box center [589, 505] width 120 height 18
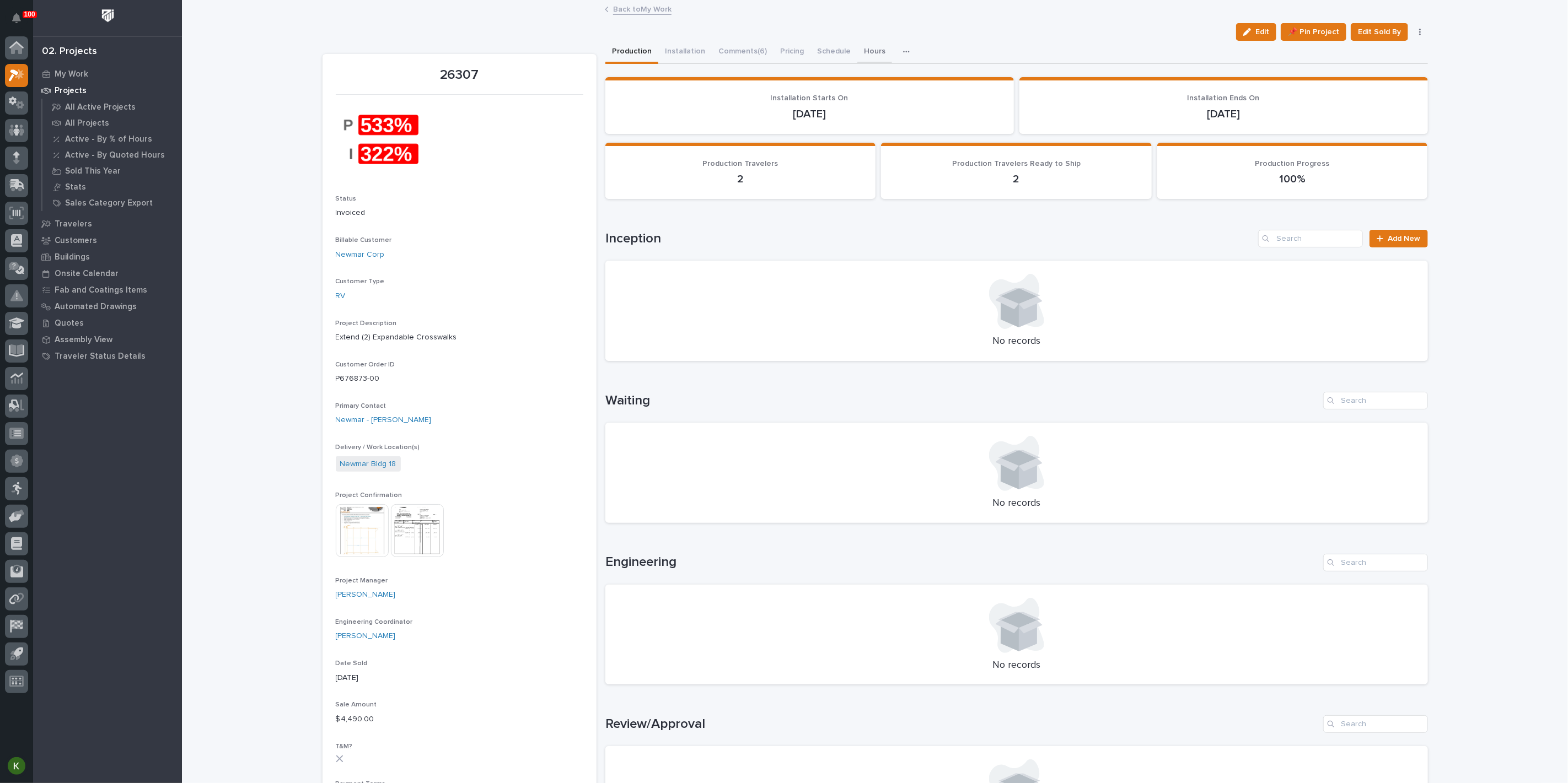
click at [892, 63] on button "Hours" at bounding box center [874, 52] width 35 height 23
